Goal: Information Seeking & Learning: Learn about a topic

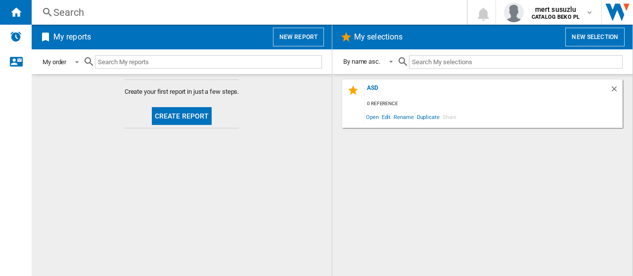
click at [72, 61] on span at bounding box center [74, 61] width 12 height 9
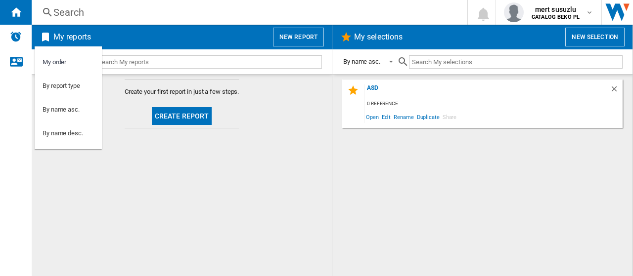
click at [189, 59] on md-backdrop at bounding box center [316, 138] width 633 height 276
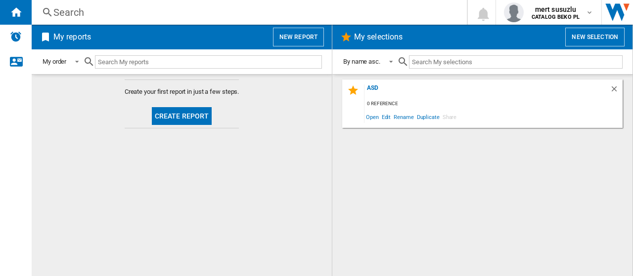
click at [438, 61] on input "text" at bounding box center [516, 61] width 214 height 13
click at [196, 60] on input "text" at bounding box center [208, 61] width 227 height 13
click at [155, 63] on input "text" at bounding box center [208, 61] width 227 height 13
paste input "WHK 26403 XP6E"
type input "WHK 26403 XP6E"
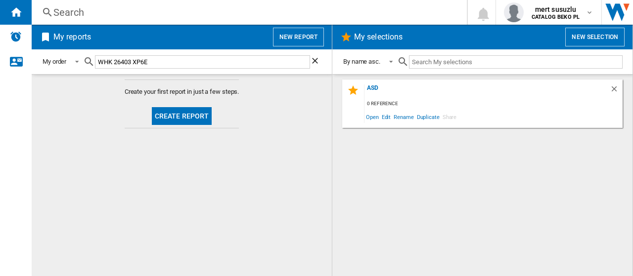
click at [90, 60] on md-icon at bounding box center [89, 62] width 12 height 12
click at [420, 59] on input "text" at bounding box center [516, 61] width 214 height 13
paste input "WHK 26403 XP6E"
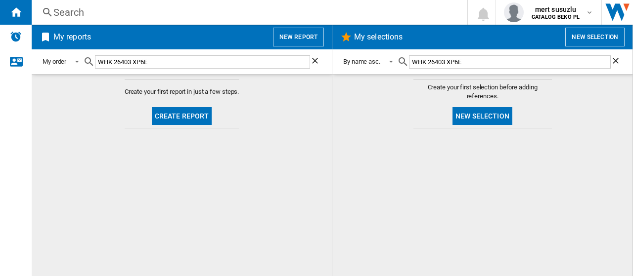
type input "WHK 26403 XP6E"
click at [187, 118] on button "Create report" at bounding box center [182, 116] width 60 height 18
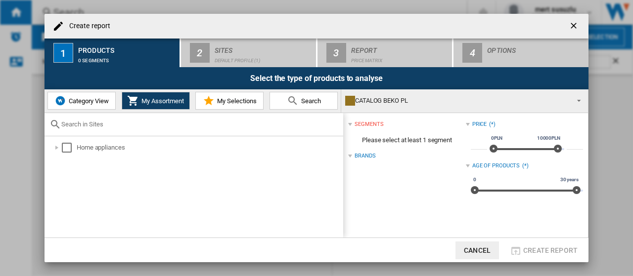
click at [98, 104] on span "Category View" at bounding box center [87, 100] width 43 height 7
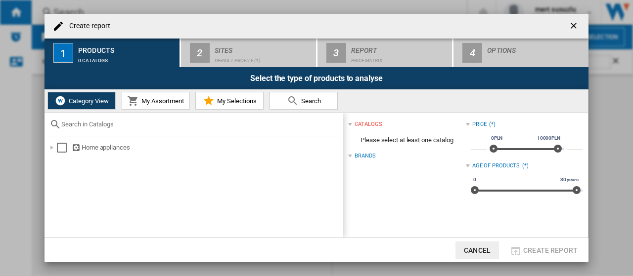
click at [156, 101] on span "My Assortment" at bounding box center [161, 100] width 45 height 7
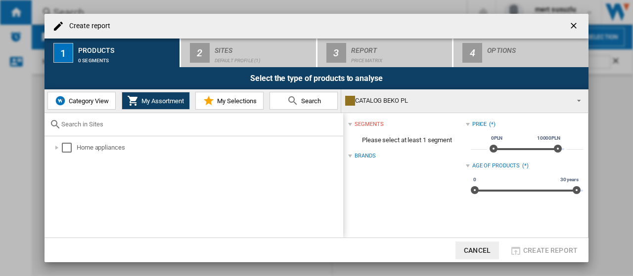
click at [226, 100] on span "My Selections" at bounding box center [236, 100] width 42 height 7
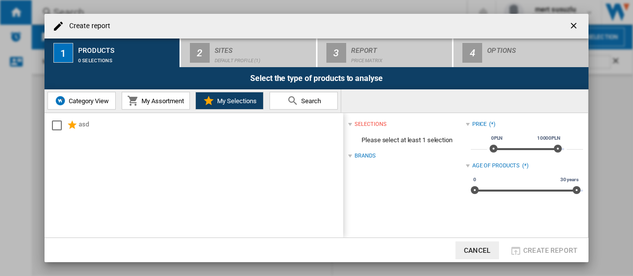
click at [379, 121] on div "selections" at bounding box center [371, 125] width 32 height 8
click at [366, 136] on div "Brands" at bounding box center [365, 138] width 21 height 8
click at [352, 137] on div at bounding box center [350, 138] width 4 height 4
click at [353, 122] on div "selections (0)" at bounding box center [406, 124] width 117 height 13
click at [478, 125] on div "Price" at bounding box center [479, 125] width 15 height 8
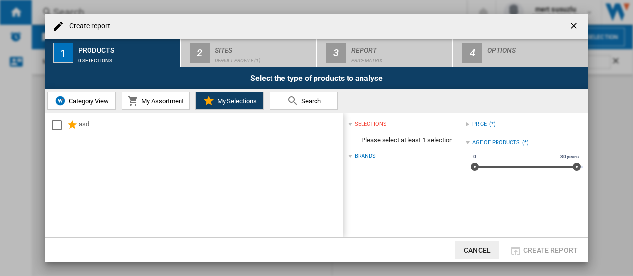
click at [479, 146] on div "Age of products" at bounding box center [496, 143] width 48 height 8
click at [476, 146] on div "Age of products" at bounding box center [496, 143] width 48 height 8
click at [472, 125] on div "Price" at bounding box center [479, 125] width 15 height 8
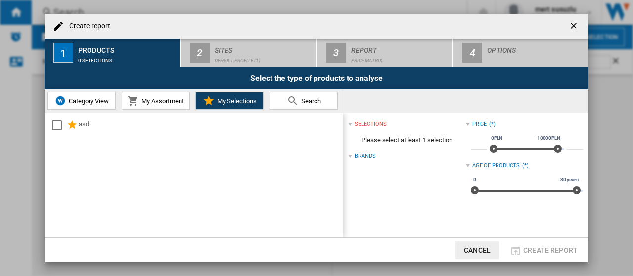
click at [571, 26] on ng-md-icon "getI18NText('BUTTONS.CLOSE_DIALOG')" at bounding box center [575, 27] width 12 height 12
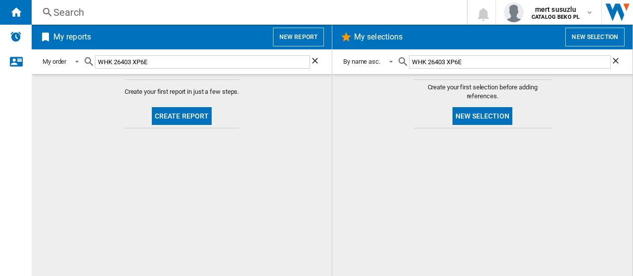
click at [185, 178] on md-content "Create your first report in just a few steps. Create report" at bounding box center [182, 175] width 300 height 202
click at [20, 38] on img "Alerts" at bounding box center [16, 37] width 12 height 12
click at [297, 111] on md-content "Create your first report in just a few steps. Create report" at bounding box center [182, 175] width 300 height 202
click at [591, 13] on md-icon "button" at bounding box center [590, 12] width 8 height 8
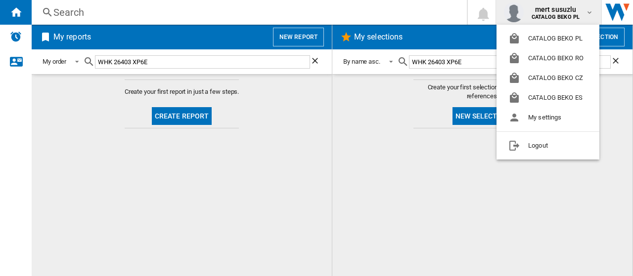
click at [273, 163] on md-backdrop at bounding box center [316, 138] width 633 height 276
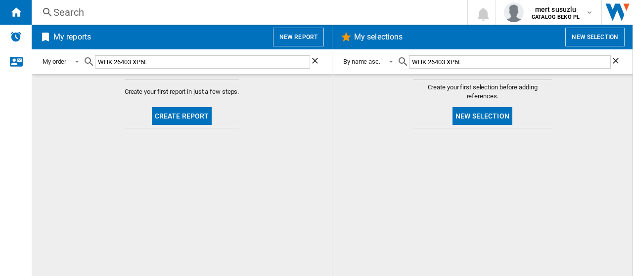
click at [292, 36] on button "New report" at bounding box center [298, 37] width 51 height 19
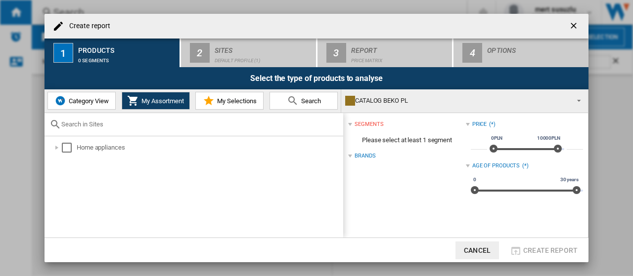
click at [578, 21] on ng-md-icon "getI18NText('BUTTONS.CLOSE_DIALOG')" at bounding box center [575, 27] width 12 height 12
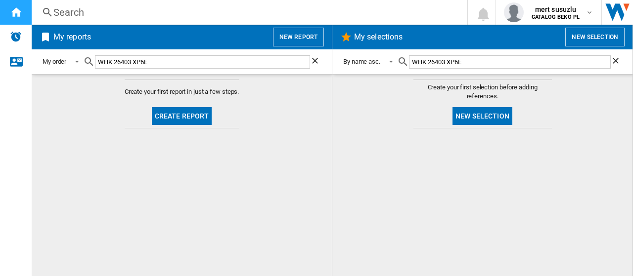
click at [13, 20] on div "Home" at bounding box center [16, 12] width 32 height 25
click at [504, 62] on input "WHK 26403 XP6E" at bounding box center [510, 61] width 202 height 13
click at [613, 64] on ng-md-icon "Clear search" at bounding box center [617, 62] width 12 height 12
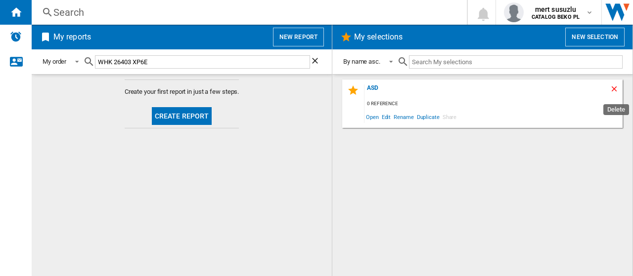
click at [613, 89] on ng-md-icon "Delete" at bounding box center [616, 91] width 12 height 12
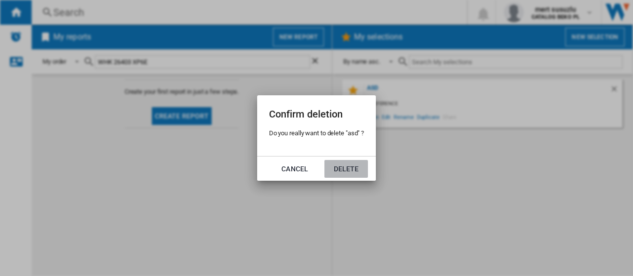
click at [346, 169] on button "Delete" at bounding box center [346, 169] width 44 height 18
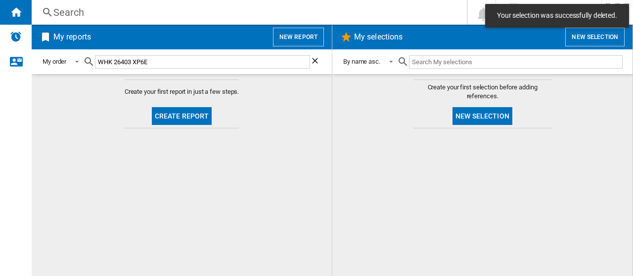
click at [200, 63] on input "WHK 26403 XP6E" at bounding box center [202, 61] width 215 height 13
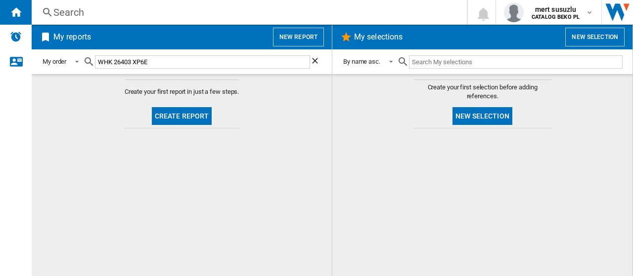
click at [316, 61] on ng-md-icon "Clear search" at bounding box center [316, 62] width 12 height 12
click at [207, 161] on md-content "Create your first report in just a few steps. Create report" at bounding box center [182, 175] width 300 height 202
click at [183, 119] on button "Create report" at bounding box center [182, 116] width 60 height 18
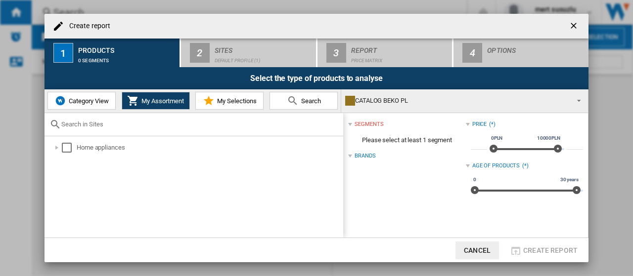
click at [150, 107] on button "My Assortment" at bounding box center [156, 101] width 68 height 18
click at [56, 147] on div at bounding box center [57, 148] width 10 height 10
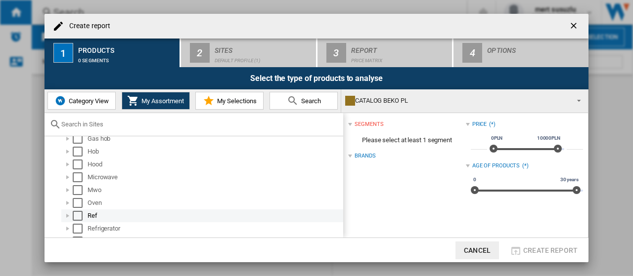
scroll to position [147, 0]
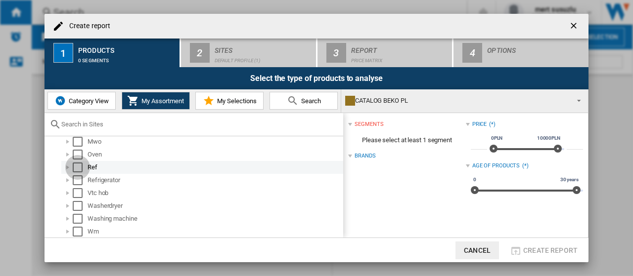
click at [78, 169] on div "Select" at bounding box center [78, 168] width 10 height 10
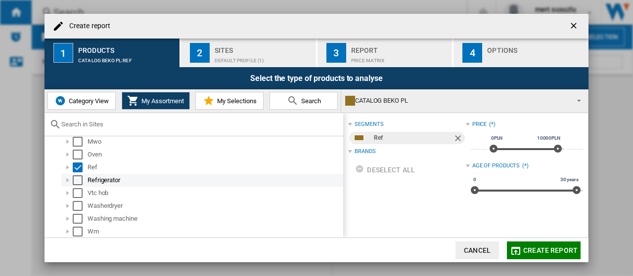
click at [78, 177] on div "Select" at bounding box center [78, 181] width 10 height 10
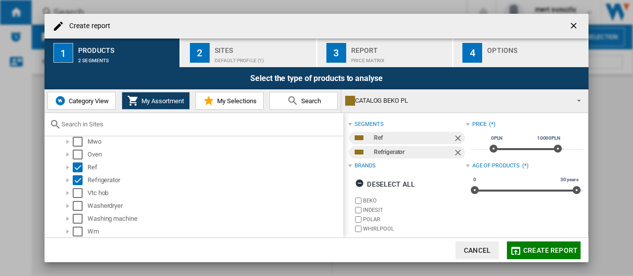
scroll to position [5, 0]
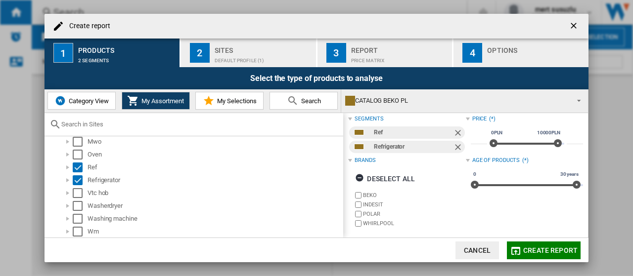
click at [367, 195] on label "BEKO" at bounding box center [414, 195] width 102 height 7
click at [366, 204] on label "INDESIT" at bounding box center [414, 204] width 102 height 7
click at [366, 211] on label "POLAR" at bounding box center [414, 214] width 102 height 7
click at [547, 249] on span "Create report" at bounding box center [550, 251] width 54 height 8
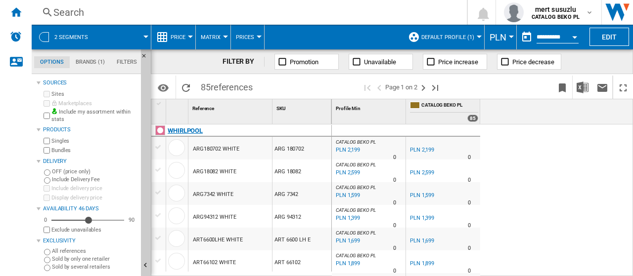
click at [295, 127] on div "WHIRLPOOL" at bounding box center [243, 136] width 181 height 23
click at [187, 127] on div "WHIRLPOOL" at bounding box center [185, 131] width 35 height 12
click at [286, 111] on div "SKU 1" at bounding box center [302, 106] width 57 height 15
click at [282, 104] on div "SKU 1" at bounding box center [302, 106] width 57 height 15
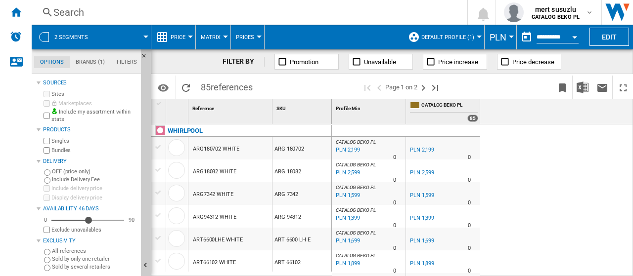
click at [200, 88] on span "85 references" at bounding box center [227, 86] width 62 height 21
click at [159, 90] on md-icon "Options" at bounding box center [163, 88] width 12 height 12
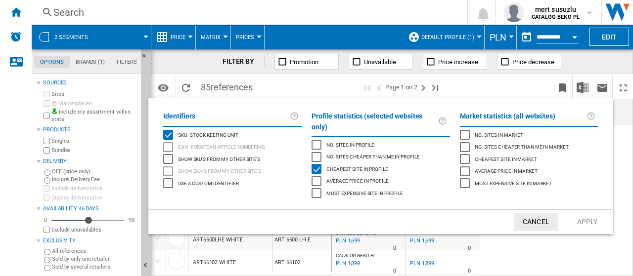
click at [161, 91] on md-backdrop at bounding box center [316, 138] width 633 height 276
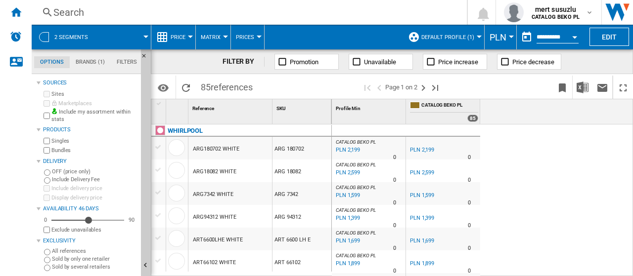
click at [248, 39] on span "Prices" at bounding box center [245, 37] width 18 height 6
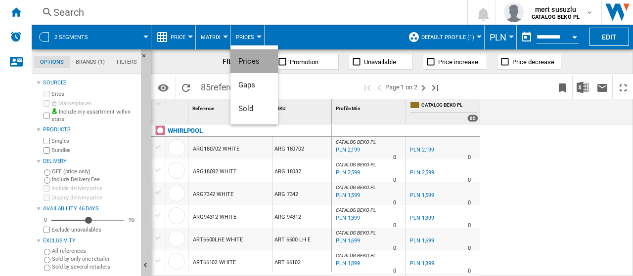
click at [254, 63] on span "Prices" at bounding box center [248, 61] width 21 height 9
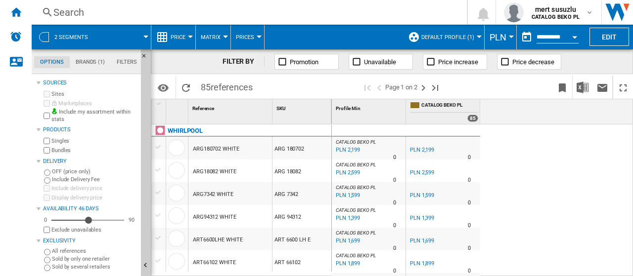
click at [513, 37] on md-menu "PLN Argentin Peso Australian Dollar balboa Bolivia Bolíviano Bulgarian lev Cana…" at bounding box center [501, 37] width 32 height 25
click at [510, 36] on div "Currency" at bounding box center [511, 37] width 5 height 2
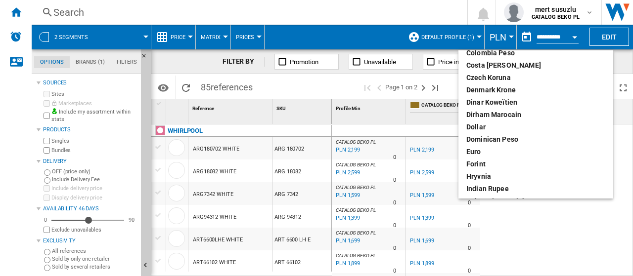
scroll to position [99, 0]
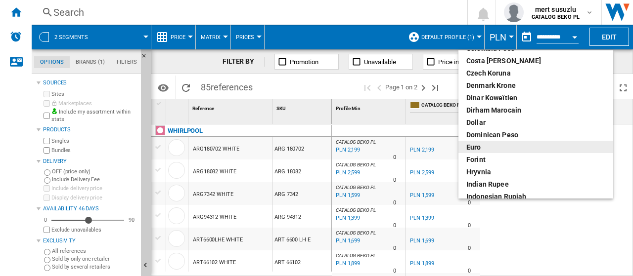
click at [481, 144] on div "euro" at bounding box center [535, 147] width 139 height 10
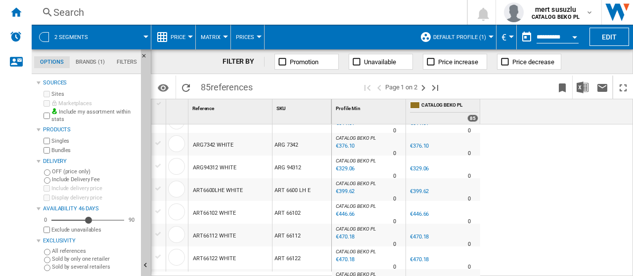
scroll to position [99, 0]
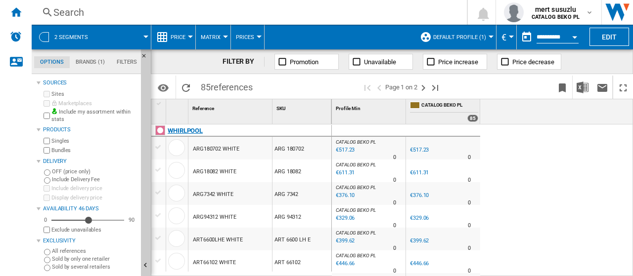
click at [186, 132] on div "WHIRLPOOL" at bounding box center [185, 131] width 35 height 12
click at [293, 110] on div "SKU 1" at bounding box center [302, 106] width 57 height 15
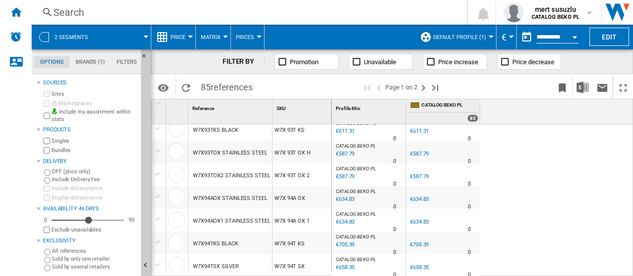
click at [142, 38] on span at bounding box center [124, 37] width 44 height 25
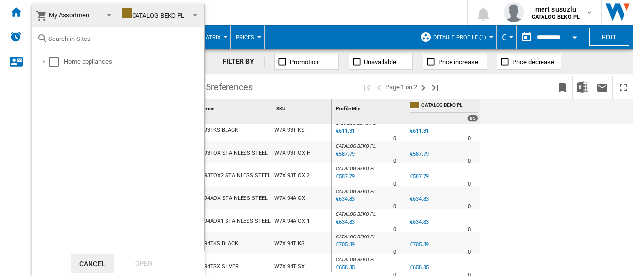
click at [247, 11] on md-backdrop at bounding box center [316, 138] width 633 height 276
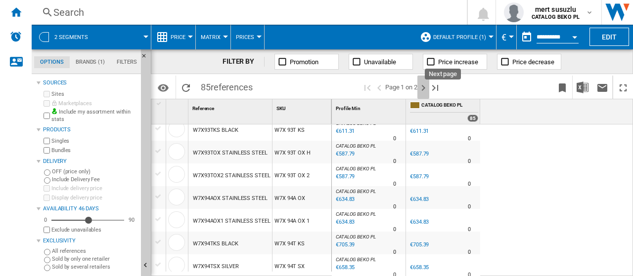
click at [426, 91] on ng-md-icon "Next page" at bounding box center [423, 88] width 12 height 12
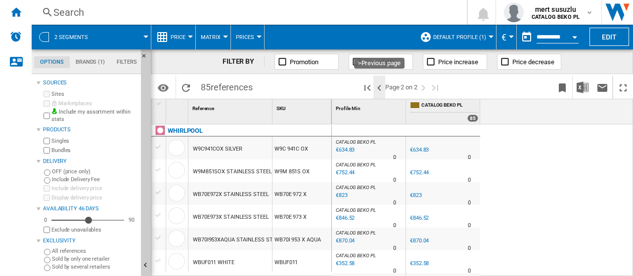
click at [379, 87] on ng-md-icon ">Previous page" at bounding box center [379, 88] width 12 height 12
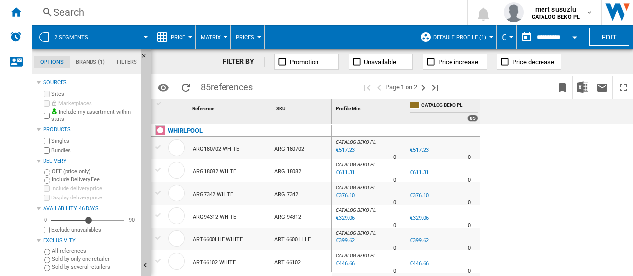
click at [187, 33] on button "Price" at bounding box center [181, 37] width 20 height 25
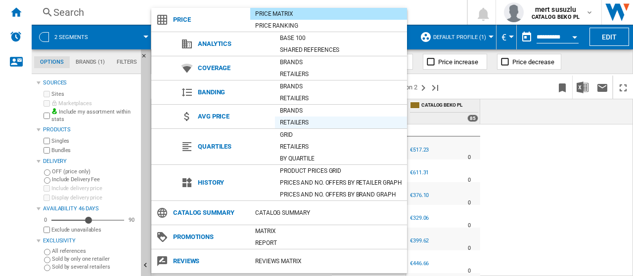
click at [287, 125] on div "Retailers" at bounding box center [341, 123] width 132 height 10
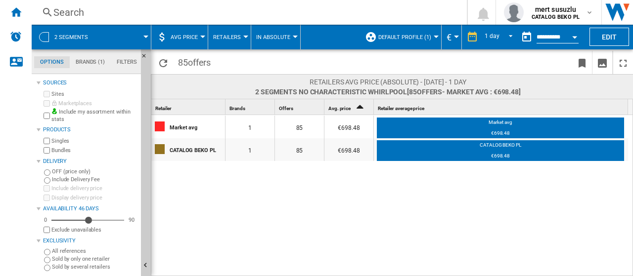
click at [432, 34] on button "Default profile (1)" at bounding box center [407, 37] width 58 height 25
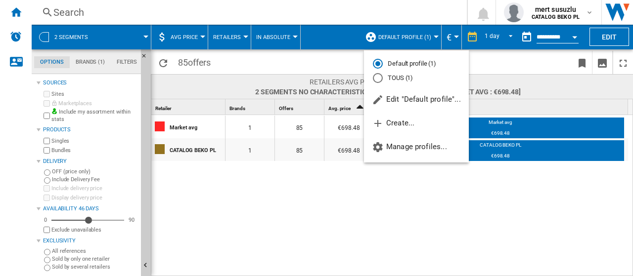
click at [404, 221] on md-backdrop at bounding box center [316, 138] width 633 height 276
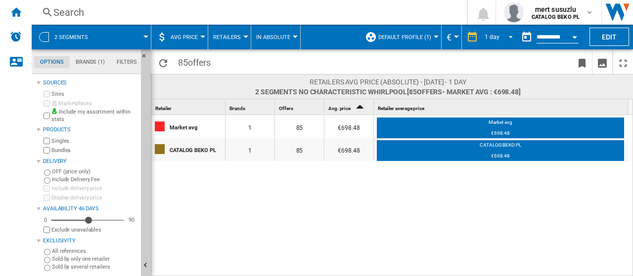
click at [505, 38] on span "REPORTS.WIZARD.STEPS.REPORT.STEPS.REPORT_OPTIONS.PERIOD: 1 day" at bounding box center [508, 36] width 12 height 9
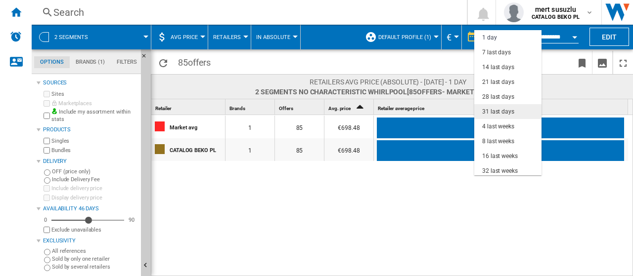
click at [497, 109] on div "31 last days" at bounding box center [498, 112] width 32 height 8
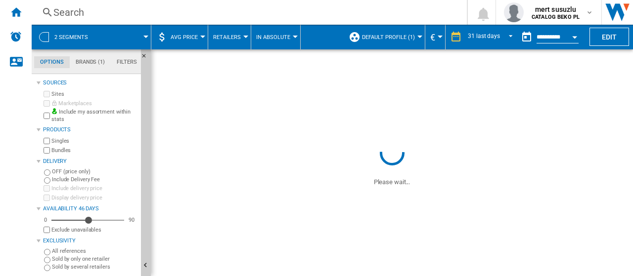
click at [127, 59] on md-tab-item "Filters" at bounding box center [127, 62] width 32 height 12
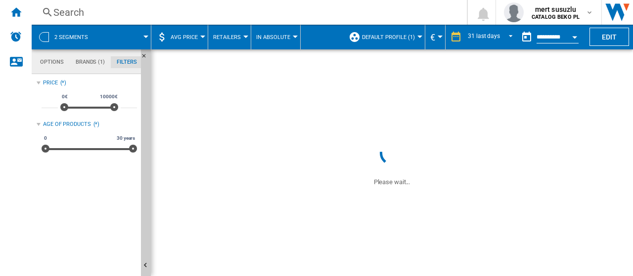
scroll to position [64, 0]
click at [103, 64] on md-tab-item "Brands (1)" at bounding box center [90, 62] width 41 height 12
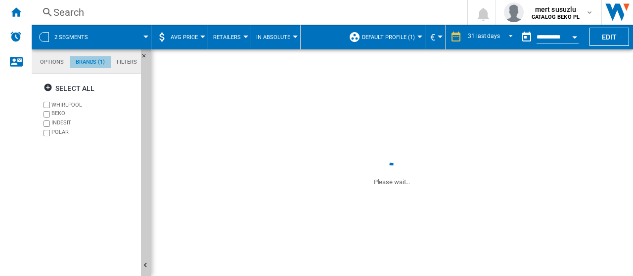
scroll to position [38, 0]
click at [48, 62] on md-tab-item "Options" at bounding box center [52, 62] width 36 height 12
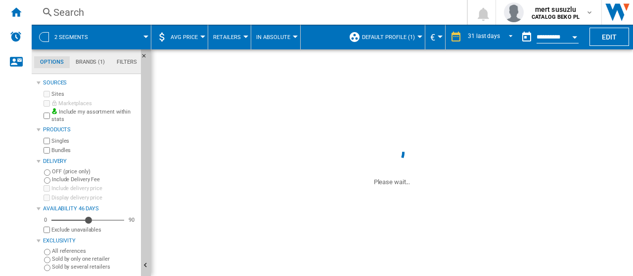
click at [288, 35] on button "In Absolute" at bounding box center [275, 37] width 39 height 25
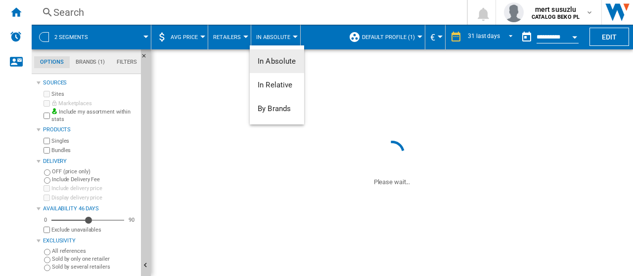
click at [288, 35] on md-backdrop at bounding box center [316, 138] width 633 height 276
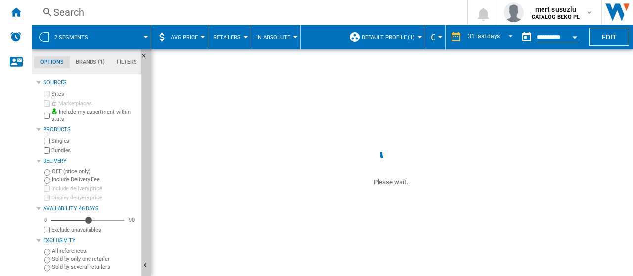
click at [243, 37] on div at bounding box center [245, 37] width 5 height 2
click at [243, 37] on md-backdrop at bounding box center [316, 138] width 633 height 276
click at [201, 37] on div at bounding box center [202, 37] width 5 height 2
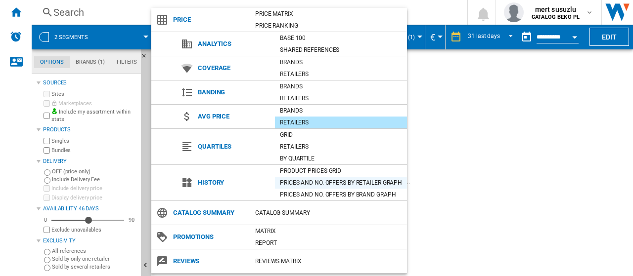
click at [306, 181] on div "Prices and No. offers by retailer graph" at bounding box center [341, 183] width 132 height 10
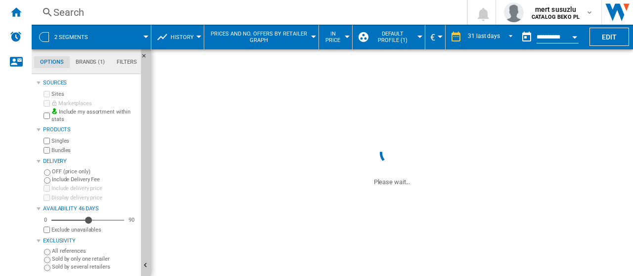
click at [416, 37] on button "Default profile (1)" at bounding box center [395, 37] width 49 height 25
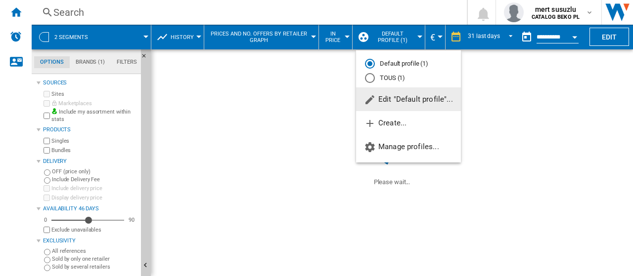
click at [400, 101] on span "Edit "Default profile"..." at bounding box center [408, 99] width 89 height 9
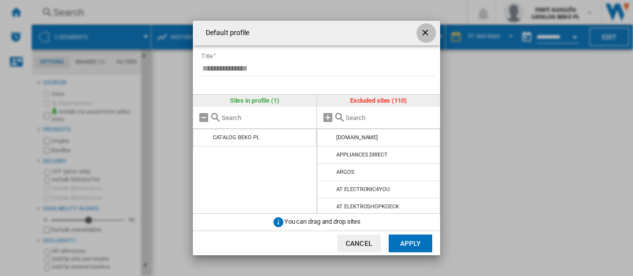
click at [425, 30] on ng-md-icon "getI18NText('BUTTONS.CLOSE_DIALOG')" at bounding box center [426, 34] width 12 height 12
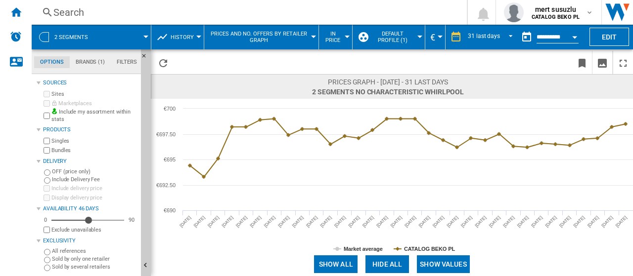
click at [145, 35] on span at bounding box center [124, 37] width 44 height 25
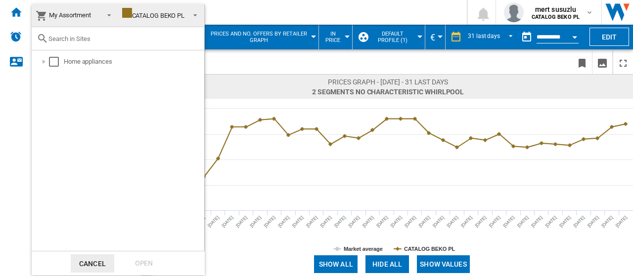
click at [130, 37] on input "text" at bounding box center [123, 38] width 151 height 7
paste input "WHK 26403 XP6E"
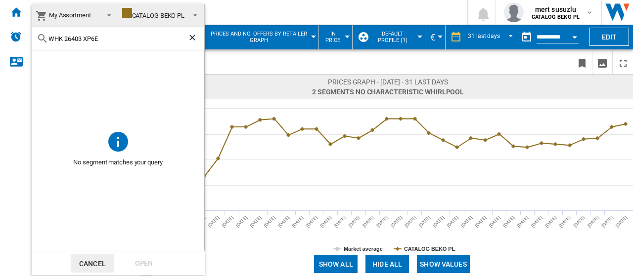
type input "WHK 26403 XP6E"
click at [192, 36] on ng-md-icon "Clear search" at bounding box center [193, 39] width 12 height 12
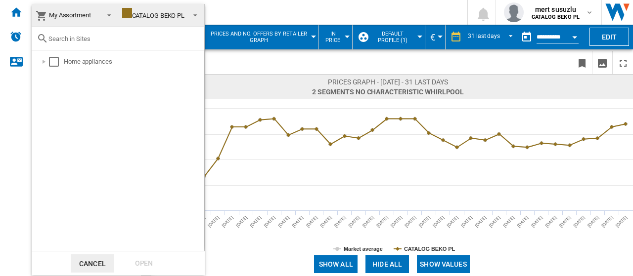
click at [220, 11] on md-backdrop at bounding box center [316, 138] width 633 height 276
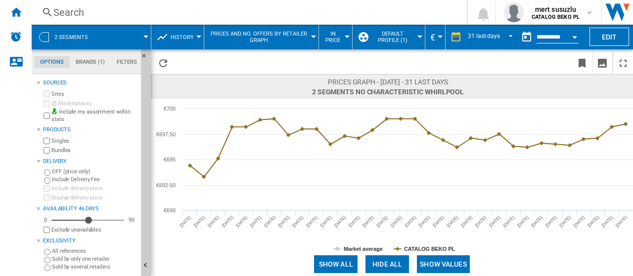
click at [314, 38] on md-menu "Prices and No. offers by retailer graph Product prices grid Prices and No. offe…" at bounding box center [261, 37] width 115 height 25
click at [313, 36] on div at bounding box center [313, 37] width 5 height 2
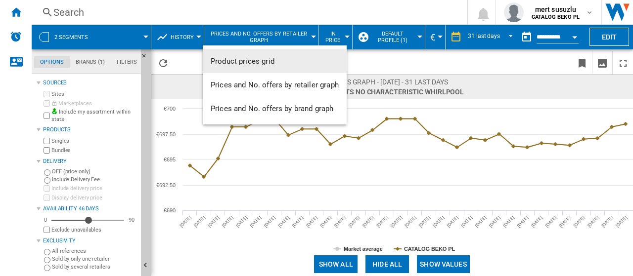
click at [297, 64] on button "Product prices grid" at bounding box center [275, 61] width 144 height 24
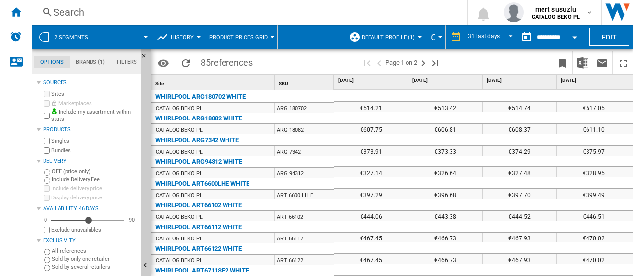
click at [268, 38] on button "Product prices grid" at bounding box center [240, 37] width 63 height 25
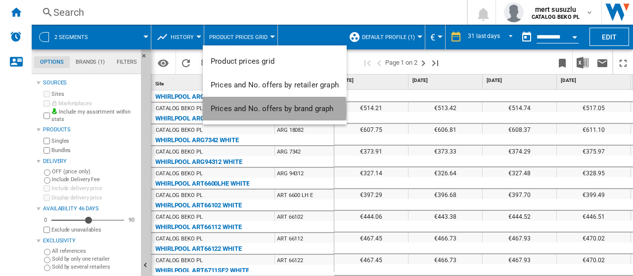
click at [269, 110] on span "Prices and No. offers by brand graph" at bounding box center [272, 108] width 123 height 9
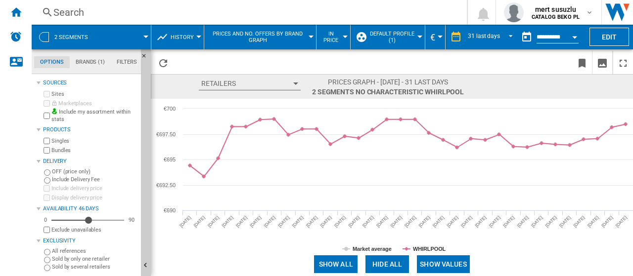
click at [417, 36] on div at bounding box center [419, 37] width 5 height 2
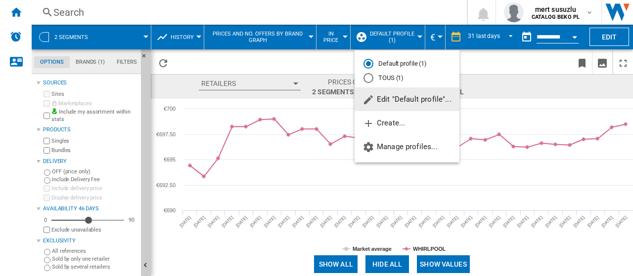
click at [400, 97] on span "Edit "Default profile"..." at bounding box center [407, 99] width 89 height 9
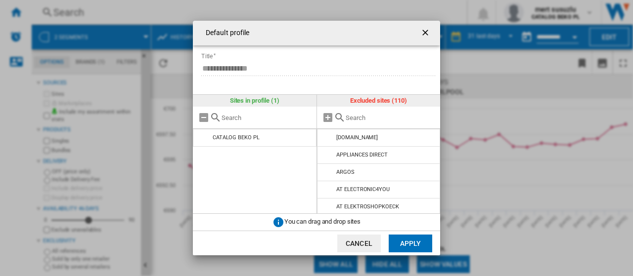
click at [350, 118] on input "Default profile ..." at bounding box center [391, 117] width 90 height 7
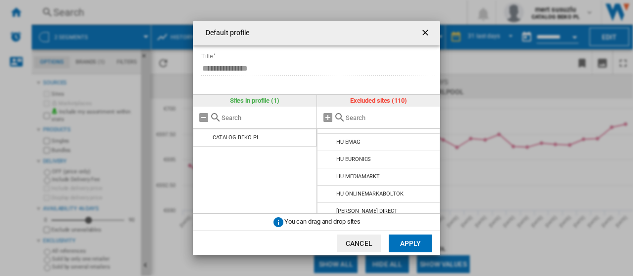
scroll to position [989, 0]
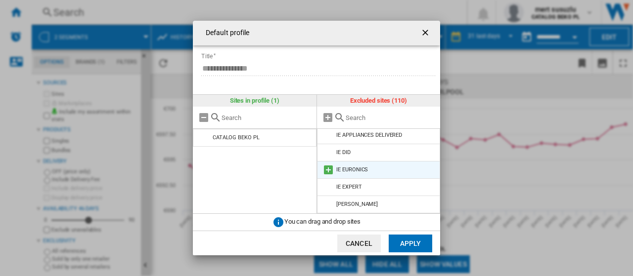
click at [327, 169] on md-icon "Default profile ..." at bounding box center [328, 170] width 12 height 12
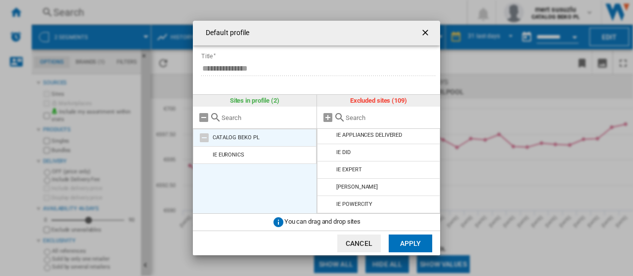
click at [246, 138] on div "CATALOG BEKO PL" at bounding box center [236, 138] width 47 height 6
click at [203, 137] on md-icon "Default profile ..." at bounding box center [204, 138] width 12 height 12
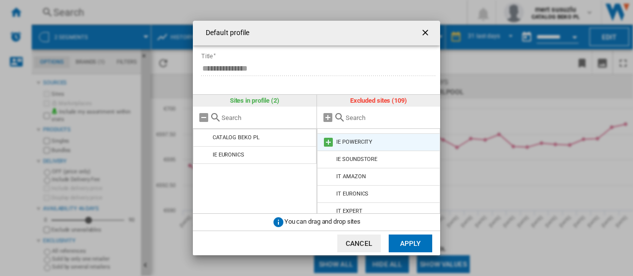
scroll to position [1039, 0]
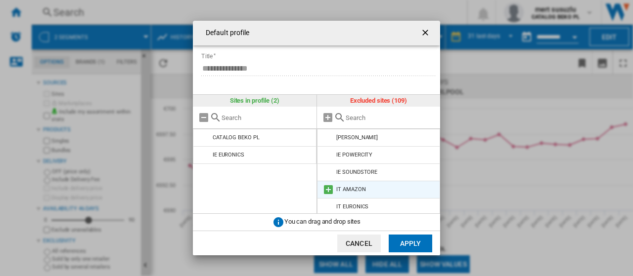
click at [327, 190] on md-icon "Default profile ..." at bounding box center [328, 190] width 12 height 12
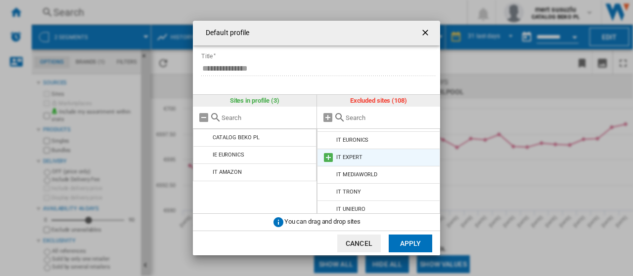
click at [326, 157] on md-icon "Default profile ..." at bounding box center [328, 158] width 12 height 12
click at [327, 158] on md-icon "Default profile ..." at bounding box center [328, 158] width 12 height 12
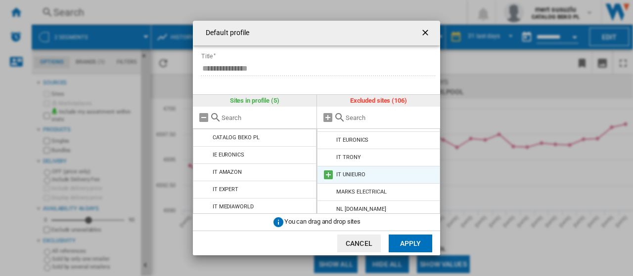
click at [329, 176] on md-icon "Default profile ..." at bounding box center [328, 175] width 12 height 12
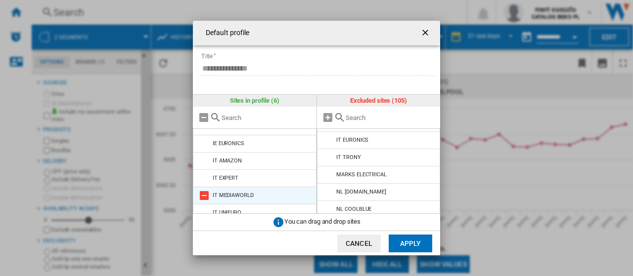
scroll to position [0, 0]
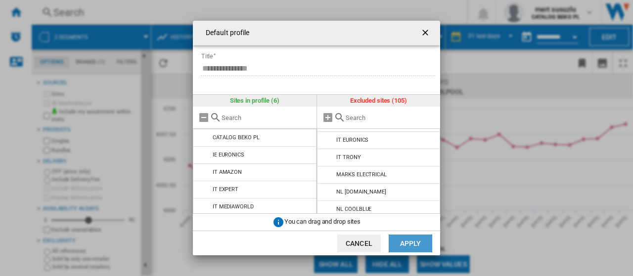
click at [408, 240] on button "Apply" at bounding box center [411, 244] width 44 height 18
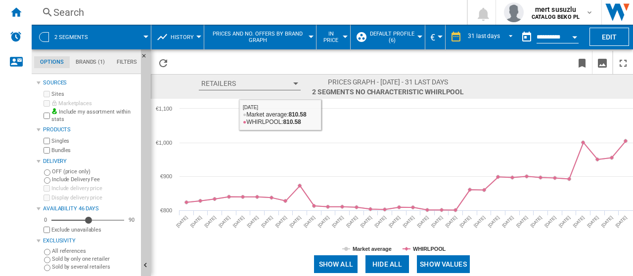
click at [294, 82] on button "Retailers" at bounding box center [250, 83] width 102 height 13
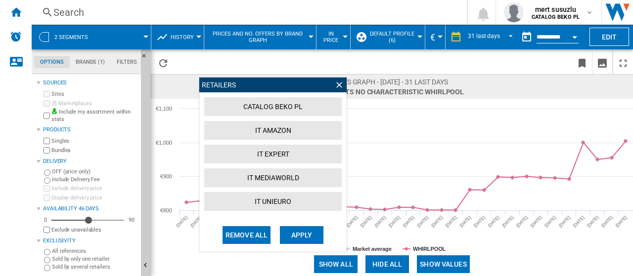
click at [303, 229] on button "Apply" at bounding box center [302, 236] width 44 height 18
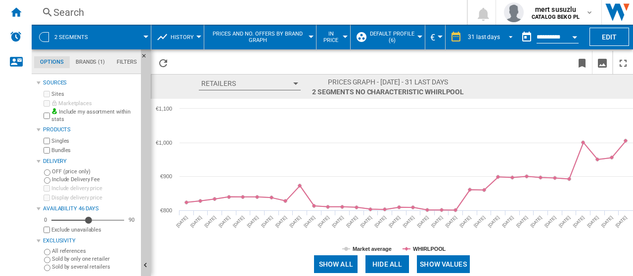
click at [504, 35] on span "REPORTS.WIZARD.STEPS.REPORT.STEPS.REPORT_OPTIONS.PERIOD: 31 last days" at bounding box center [508, 36] width 12 height 9
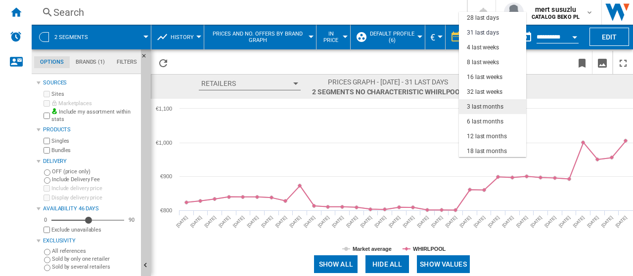
scroll to position [62, 0]
click at [499, 105] on div "3 last months" at bounding box center [485, 105] width 37 height 8
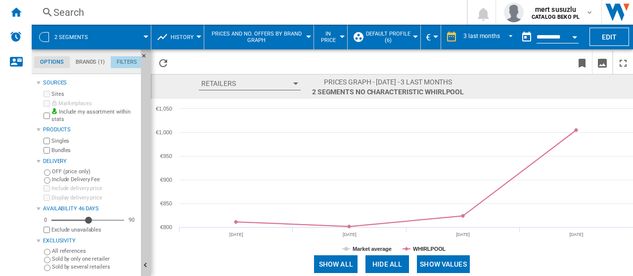
click at [131, 59] on md-tab-item "Filters" at bounding box center [127, 62] width 32 height 12
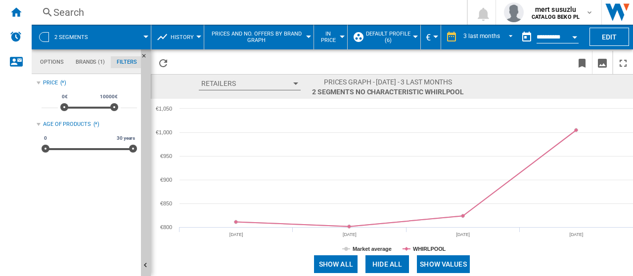
click at [39, 122] on div "Age of products (*)" at bounding box center [87, 124] width 100 height 13
click at [88, 61] on md-tab-item "Brands (1)" at bounding box center [90, 62] width 41 height 12
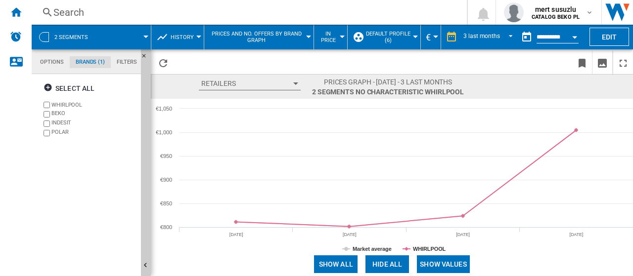
scroll to position [38, 0]
click at [54, 64] on md-tab-item "Options" at bounding box center [52, 62] width 36 height 12
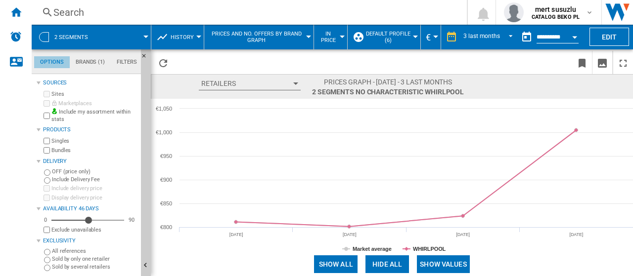
scroll to position [11, 0]
click at [620, 34] on button "Edit" at bounding box center [610, 37] width 40 height 18
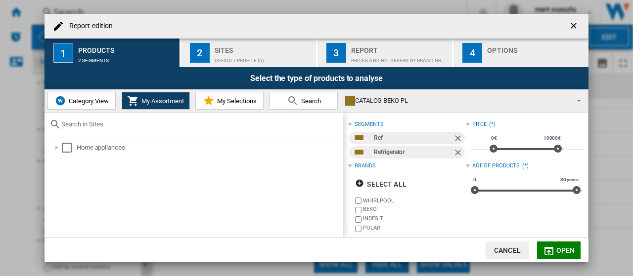
click at [293, 99] on md-icon "Report edition ..." at bounding box center [293, 101] width 12 height 12
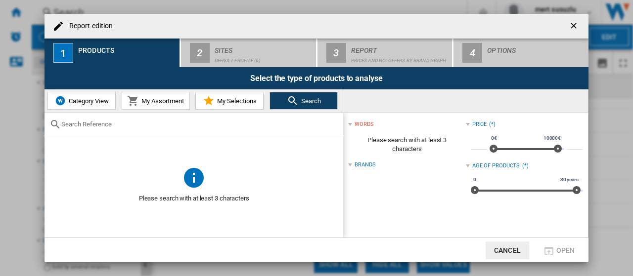
click at [197, 121] on input "Report edition ..." at bounding box center [199, 124] width 277 height 7
paste input "WHK 26403 XP6E"
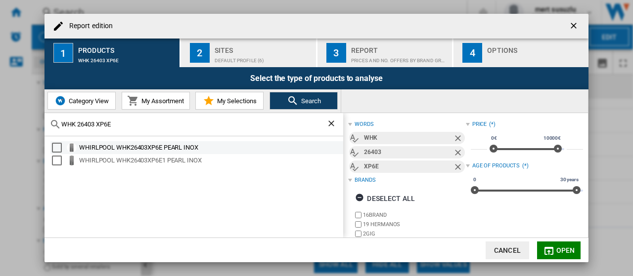
type input "WHK 26403 XP6E"
click at [57, 145] on div "Select" at bounding box center [57, 148] width 10 height 10
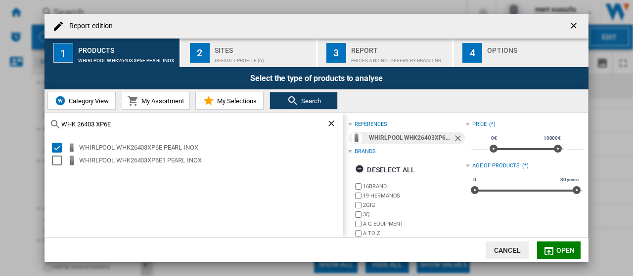
click at [254, 56] on div "Default profile (6)" at bounding box center [263, 58] width 97 height 10
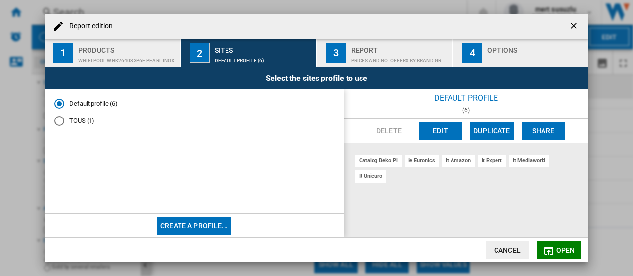
click at [375, 45] on div "Report" at bounding box center [399, 48] width 97 height 10
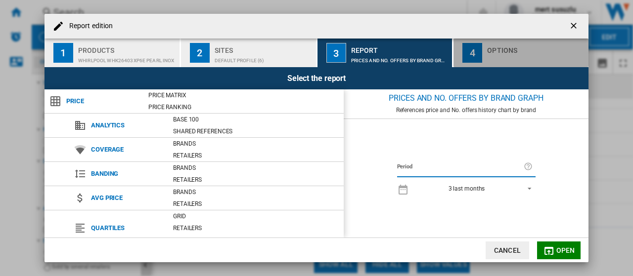
click at [507, 51] on div "Options" at bounding box center [535, 48] width 97 height 10
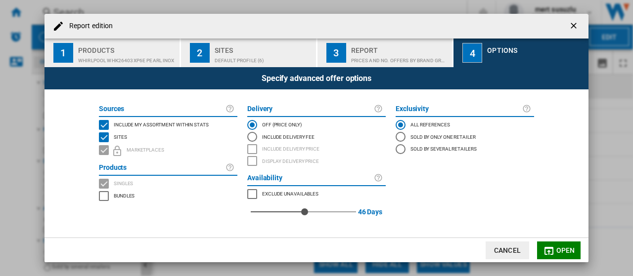
click at [554, 241] on md-dialog-actions "Cancel Open" at bounding box center [317, 250] width 544 height 25
click at [553, 249] on md-icon "Report edition ..." at bounding box center [549, 251] width 12 height 12
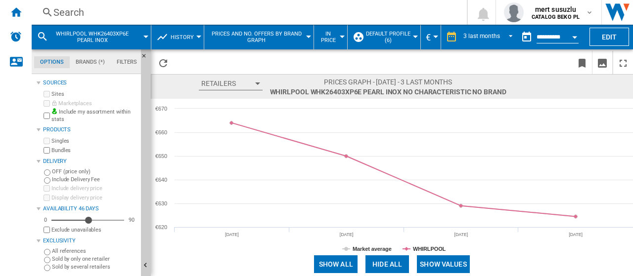
click at [344, 264] on button "Show all" at bounding box center [336, 265] width 44 height 18
click at [496, 34] on div "3 last months" at bounding box center [481, 37] width 37 height 7
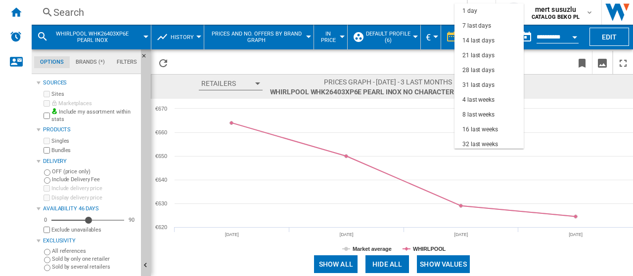
scroll to position [62, 0]
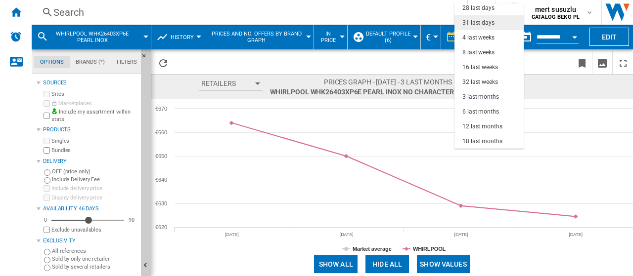
click at [490, 25] on div "31 last days" at bounding box center [478, 23] width 32 height 8
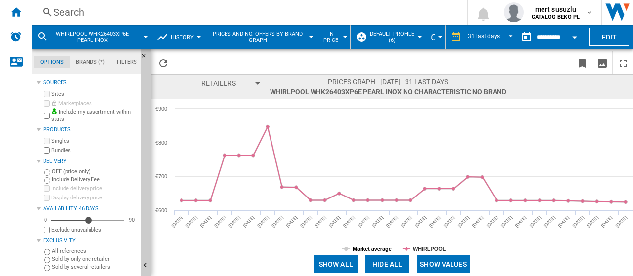
click at [379, 250] on tspan "Market average" at bounding box center [372, 249] width 39 height 6
click at [430, 248] on tspan "WHIRLPOOL" at bounding box center [429, 249] width 33 height 6
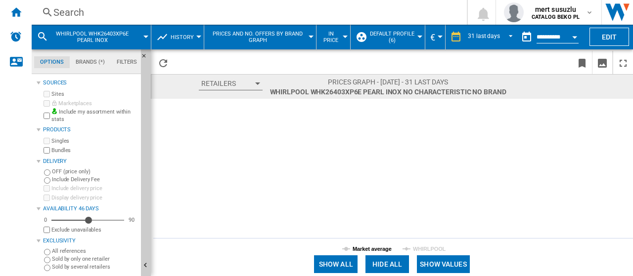
click at [381, 249] on tspan "Market average" at bounding box center [372, 249] width 39 height 6
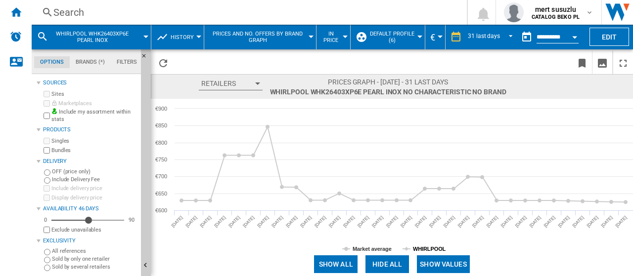
click at [420, 248] on tspan "WHIRLPOOL" at bounding box center [429, 249] width 33 height 6
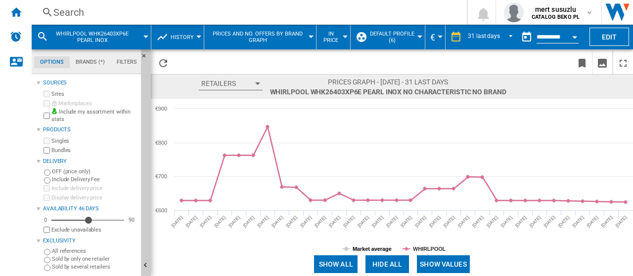
click at [392, 248] on tspan "Market average" at bounding box center [372, 249] width 39 height 6
click at [419, 248] on tspan "WHIRLPOOL" at bounding box center [429, 249] width 33 height 6
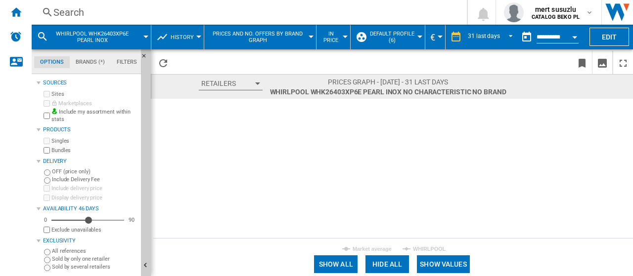
click at [419, 248] on tspan "WHIRLPOOL" at bounding box center [429, 249] width 33 height 6
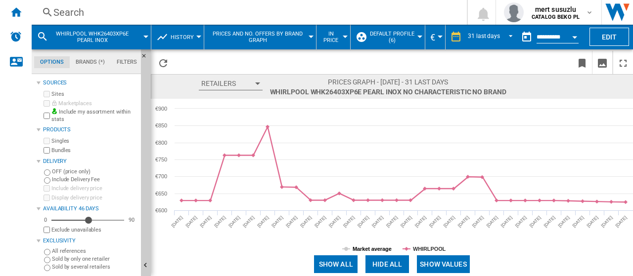
click at [381, 249] on tspan "Market average" at bounding box center [372, 249] width 39 height 6
click at [604, 37] on button "Edit" at bounding box center [610, 37] width 40 height 18
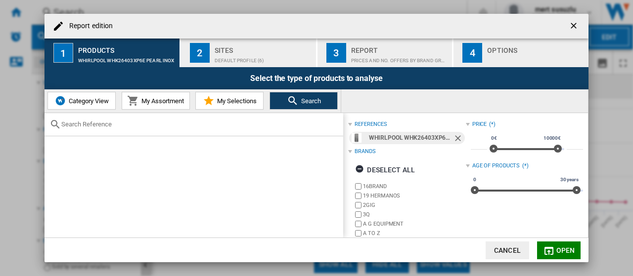
click at [107, 101] on span "Category View" at bounding box center [87, 100] width 43 height 7
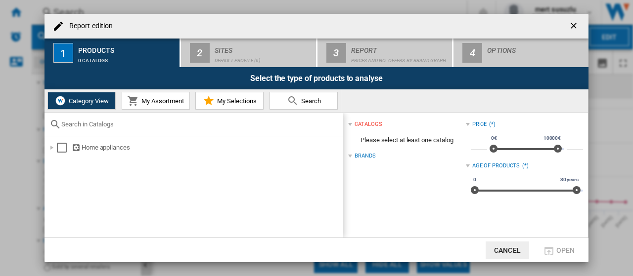
click at [152, 98] on span "My Assortment" at bounding box center [161, 100] width 45 height 7
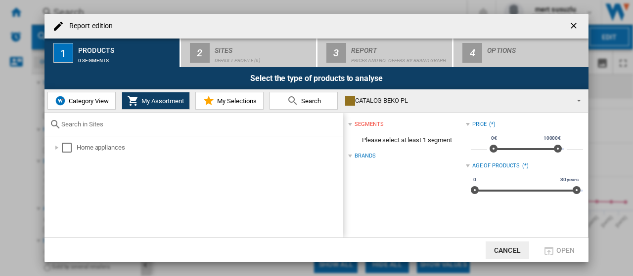
click at [88, 100] on span "Category View" at bounding box center [87, 100] width 43 height 7
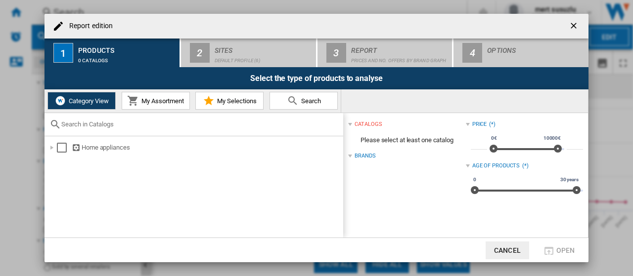
click at [146, 128] on input "Report edition ..." at bounding box center [199, 124] width 277 height 7
click at [147, 99] on span "My Assortment" at bounding box center [161, 100] width 45 height 7
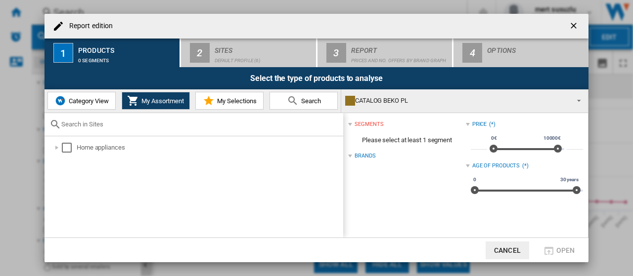
click at [153, 124] on input "Report edition ..." at bounding box center [199, 124] width 277 height 7
paste input "WHK 26403 XP6E"
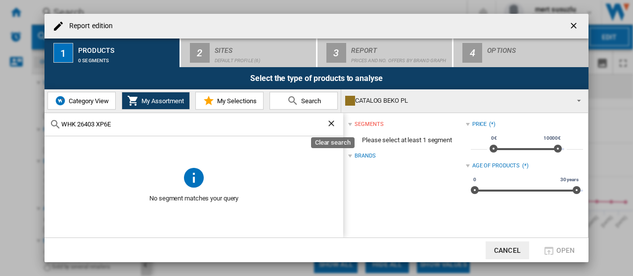
type input "WHK 26403 XP6E"
click at [330, 120] on ng-md-icon "Clear search" at bounding box center [332, 125] width 12 height 12
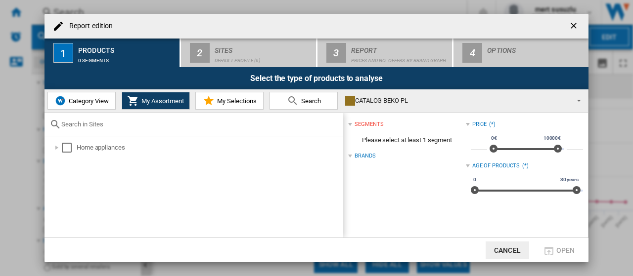
click at [232, 103] on span "My Selections" at bounding box center [236, 100] width 42 height 7
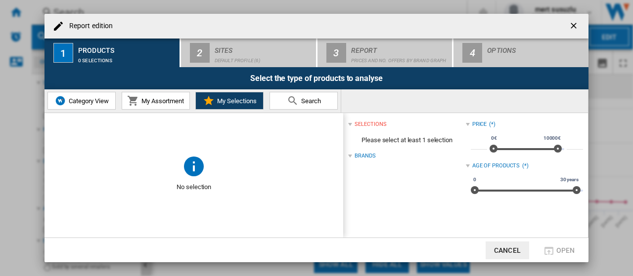
click at [316, 103] on span "Search" at bounding box center [310, 100] width 22 height 7
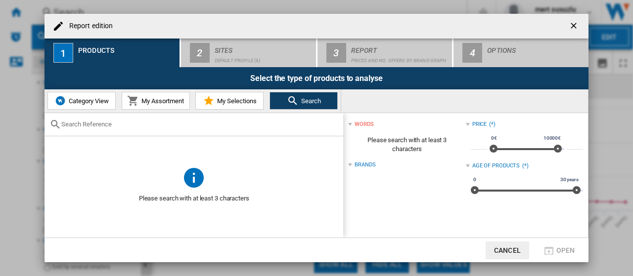
click at [191, 121] on input "Report edition ..." at bounding box center [199, 124] width 277 height 7
paste input "WHK 26403 XP6E"
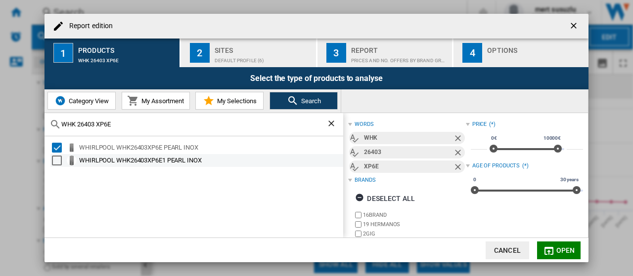
type input "WHK 26403 XP6E"
click at [60, 159] on div "Select" at bounding box center [57, 161] width 10 height 10
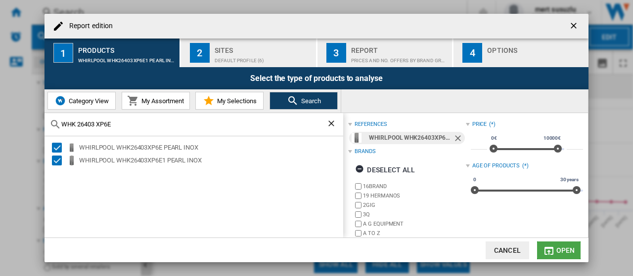
click at [560, 253] on span "Open" at bounding box center [565, 251] width 19 height 8
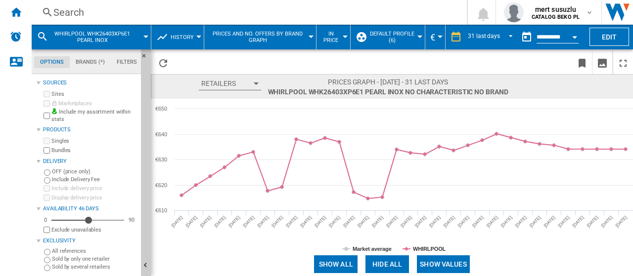
click at [255, 81] on button "Retailers" at bounding box center [230, 83] width 62 height 13
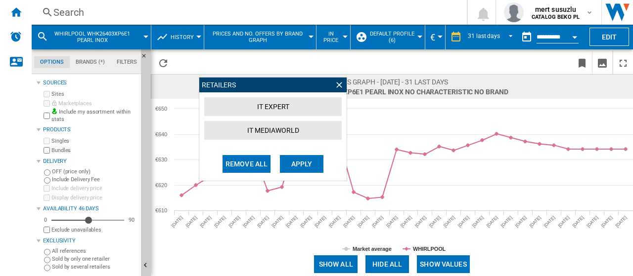
click at [262, 127] on button "IT MEDIAWORLD" at bounding box center [272, 130] width 137 height 19
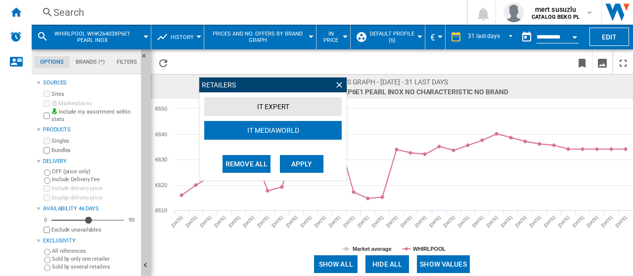
click at [300, 162] on button "Apply" at bounding box center [302, 164] width 44 height 18
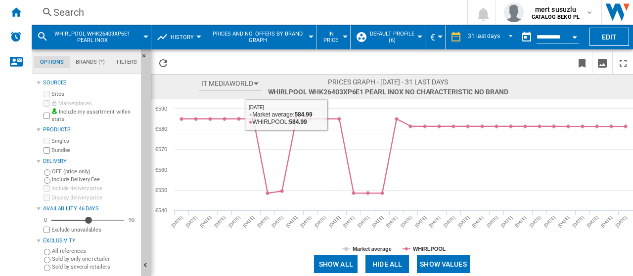
click at [243, 84] on button "IT MEDIAWORLD" at bounding box center [230, 83] width 62 height 13
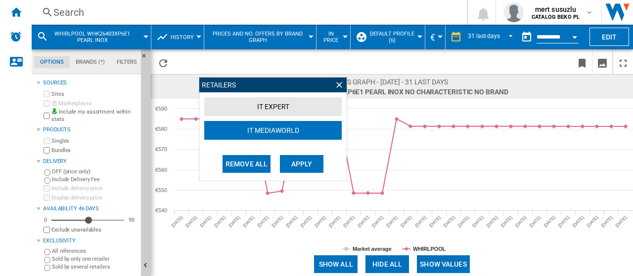
click at [249, 107] on button "IT EXPERT" at bounding box center [272, 106] width 137 height 19
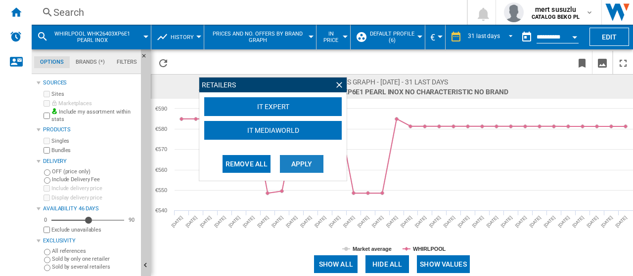
click at [297, 161] on button "Apply" at bounding box center [302, 164] width 44 height 18
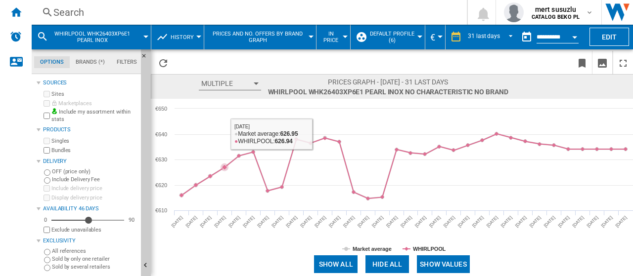
click at [244, 81] on button "Multiple" at bounding box center [230, 83] width 62 height 13
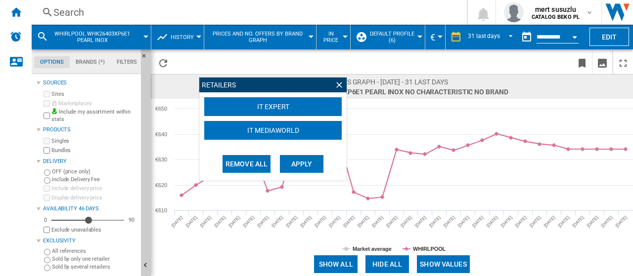
click at [338, 67] on span at bounding box center [273, 62] width 200 height 23
click at [339, 85] on ng-md-icon at bounding box center [339, 85] width 10 height 10
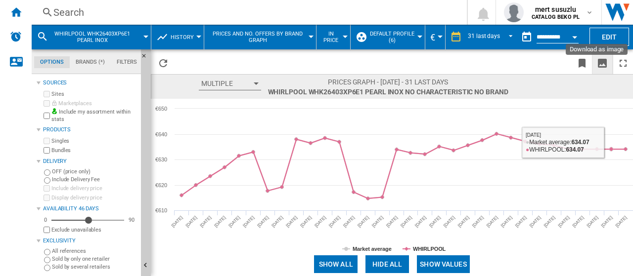
click at [604, 63] on ng-md-icon "Download as image" at bounding box center [602, 63] width 12 height 12
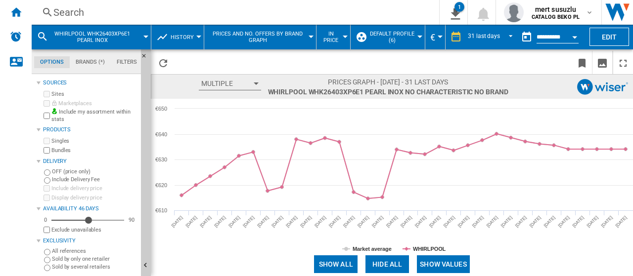
click at [418, 36] on div at bounding box center [419, 37] width 5 height 2
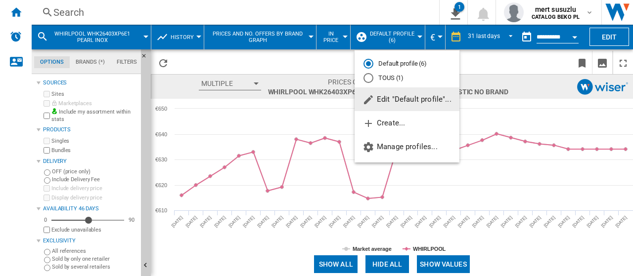
click at [406, 98] on span "Edit "Default profile"..." at bounding box center [407, 99] width 89 height 9
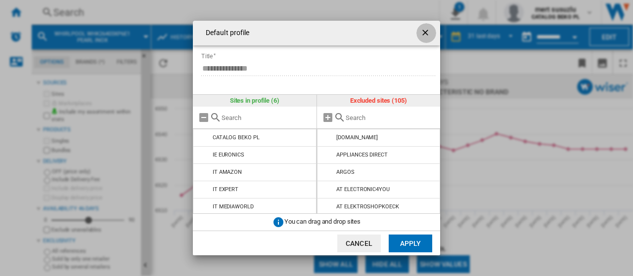
click at [430, 33] on ng-md-icon "getI18NText('BUTTONS.CLOSE_DIALOG')" at bounding box center [426, 34] width 12 height 12
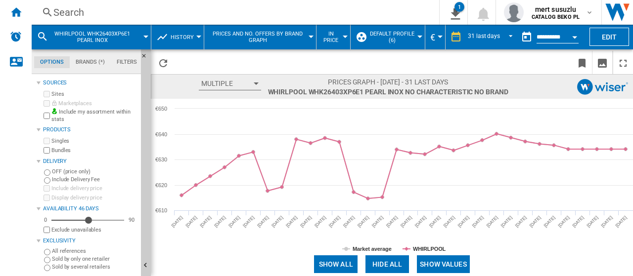
click at [142, 35] on div "WHIRLPOOL WHK26403XP6E1 PEARL INOX" at bounding box center [91, 37] width 109 height 25
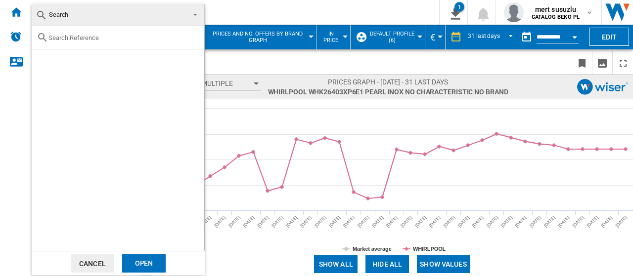
click at [131, 40] on input "text" at bounding box center [123, 37] width 151 height 7
click at [87, 37] on input "text" at bounding box center [123, 37] width 151 height 7
paste input "WHK 26403 XP6E"
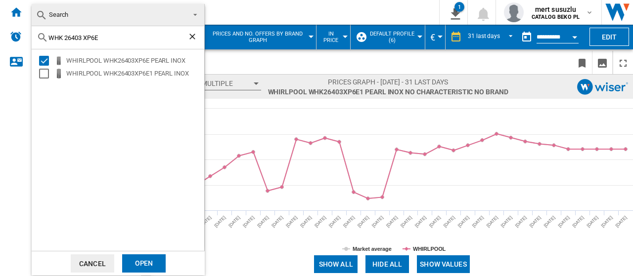
type input "WHK 26403 XP6E"
click at [140, 258] on div "Open" at bounding box center [144, 264] width 44 height 18
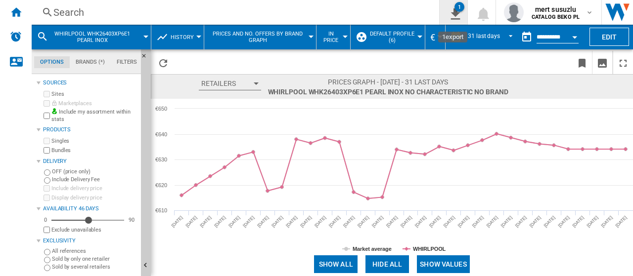
click at [461, 11] on div "1" at bounding box center [460, 7] width 10 height 10
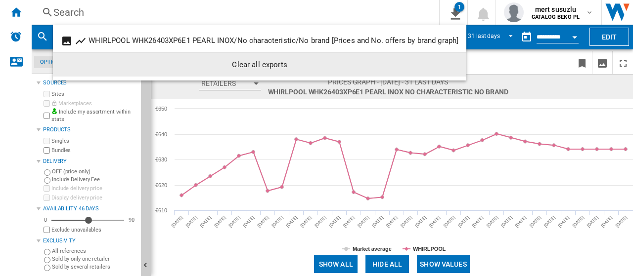
click at [295, 67] on div "Clear all exports" at bounding box center [260, 65] width 398 height 18
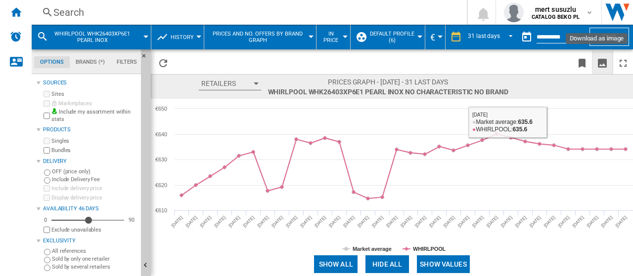
click at [604, 64] on ng-md-icon "Download as image" at bounding box center [602, 63] width 12 height 12
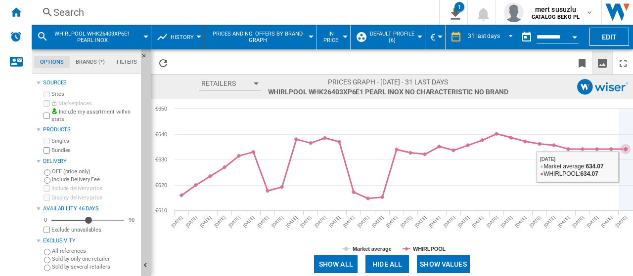
click at [626, 167] on icon at bounding box center [626, 160] width 0 height 102
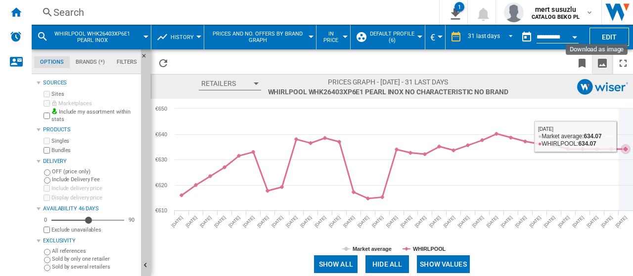
click at [626, 140] on icon at bounding box center [626, 160] width 0 height 102
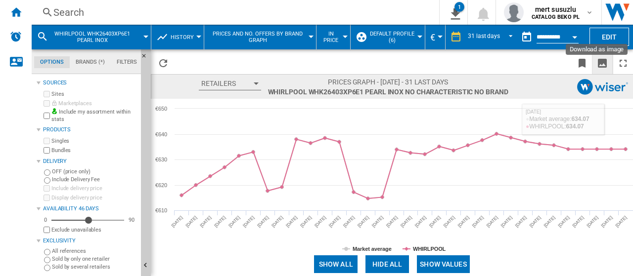
click at [607, 62] on ng-md-icon "Download as image" at bounding box center [602, 63] width 12 height 12
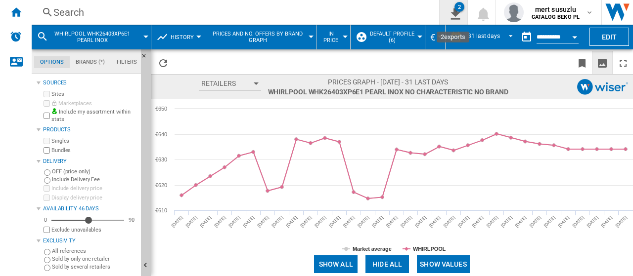
click at [460, 12] on button "2" at bounding box center [454, 12] width 28 height 25
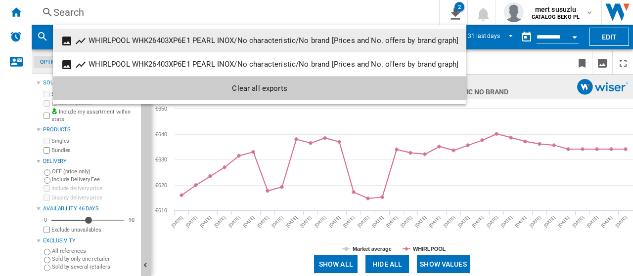
click at [271, 40] on div "WHIRLPOOL WHK26403XP6E1 PEARL INOX/No characteristic/No brand [Prices and No. o…" at bounding box center [274, 40] width 370 height 9
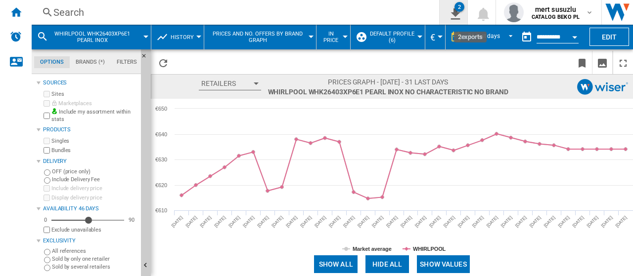
click at [458, 17] on ng-md-icon "2\a exports" at bounding box center [454, 12] width 12 height 12
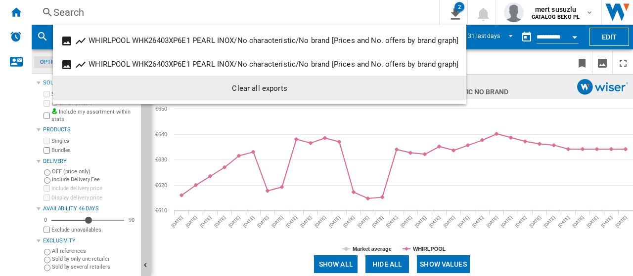
click at [293, 89] on div "Clear all exports" at bounding box center [260, 89] width 398 height 18
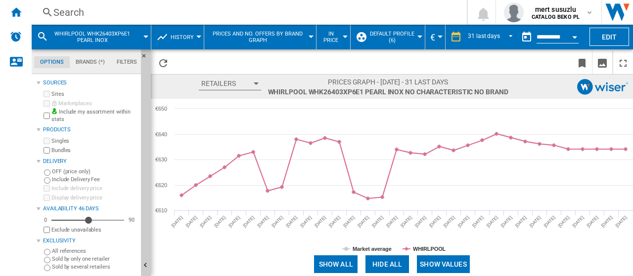
click at [144, 37] on div at bounding box center [145, 37] width 5 height 2
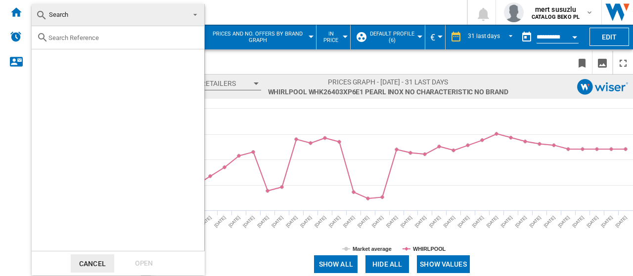
click at [125, 42] on div at bounding box center [118, 37] width 173 height 23
click at [132, 35] on input "text" at bounding box center [123, 37] width 151 height 7
click at [250, 9] on md-backdrop at bounding box center [316, 138] width 633 height 276
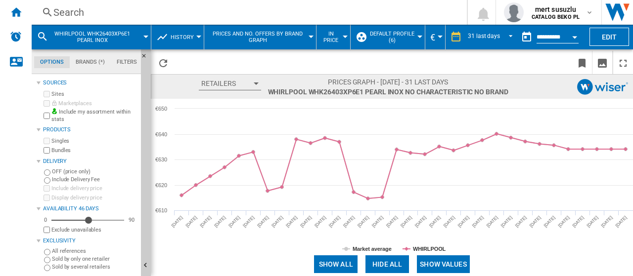
click at [141, 38] on button "WHIRLPOOL WHK26403XP6E1 PEARL INOX" at bounding box center [97, 37] width 90 height 25
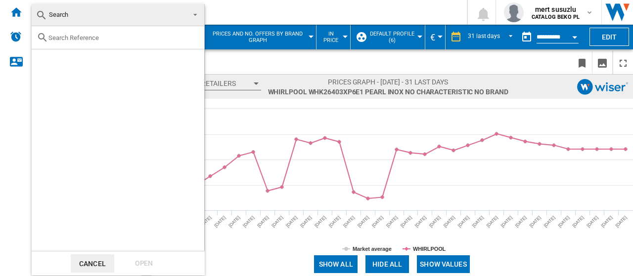
click at [247, 6] on md-backdrop at bounding box center [316, 138] width 633 height 276
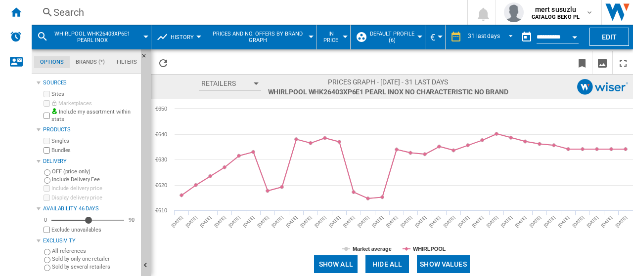
click at [198, 37] on div at bounding box center [198, 37] width 5 height 2
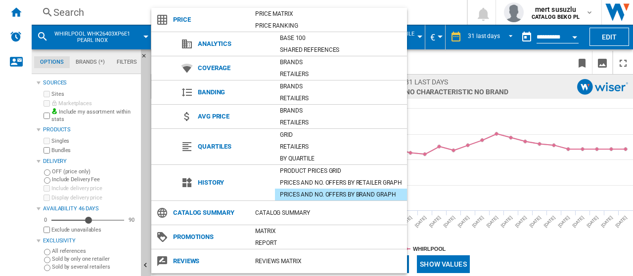
click at [443, 5] on md-backdrop at bounding box center [316, 138] width 633 height 276
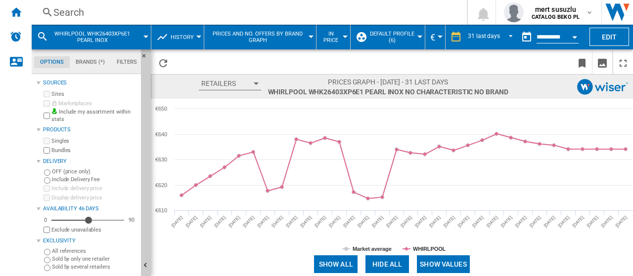
click at [419, 35] on md-menu "Default profile (6) Default profile (6) TOUS (1) Edit "Default profile"... Crea…" at bounding box center [388, 37] width 75 height 25
click at [419, 36] on div at bounding box center [419, 37] width 5 height 2
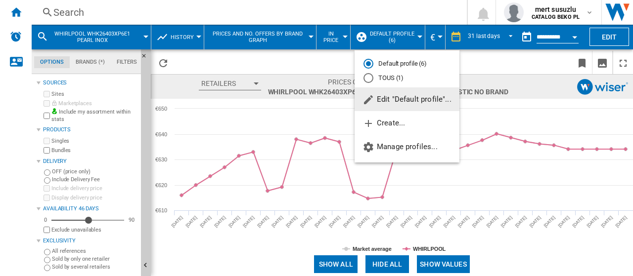
click at [420, 97] on span "Edit "Default profile"..." at bounding box center [407, 99] width 89 height 9
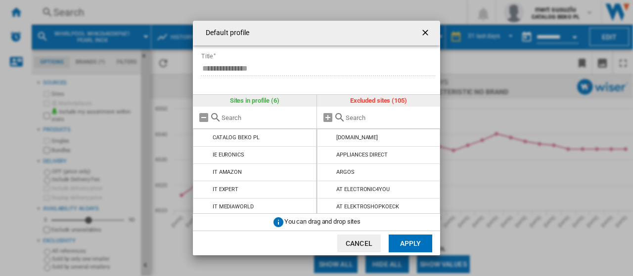
click at [423, 33] on ng-md-icon "getI18NText('BUTTONS.CLOSE_DIALOG')" at bounding box center [426, 34] width 12 height 12
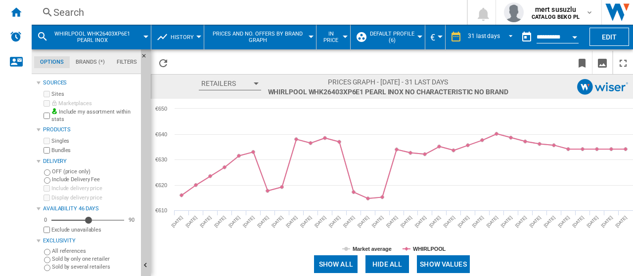
click at [197, 36] on div at bounding box center [198, 37] width 5 height 2
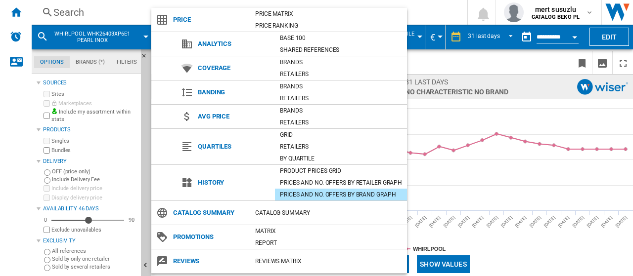
click at [484, 53] on md-backdrop at bounding box center [316, 138] width 633 height 276
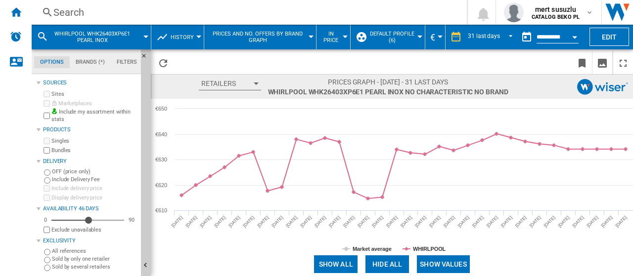
click at [419, 38] on div at bounding box center [419, 37] width 5 height 2
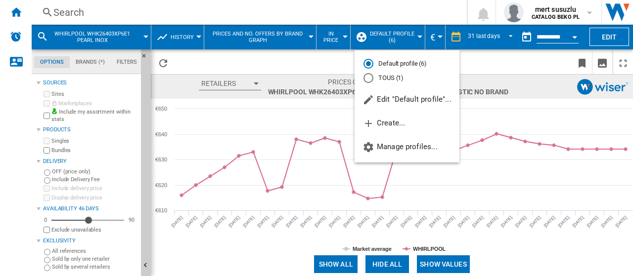
click at [527, 63] on md-backdrop at bounding box center [316, 138] width 633 height 276
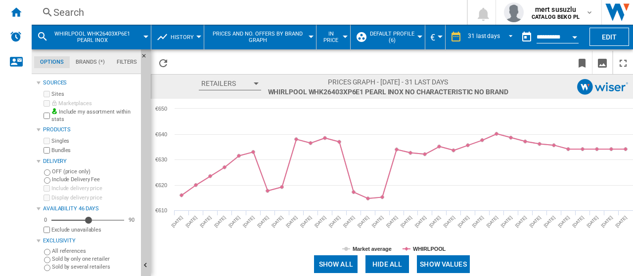
click at [146, 36] on div at bounding box center [145, 37] width 5 height 2
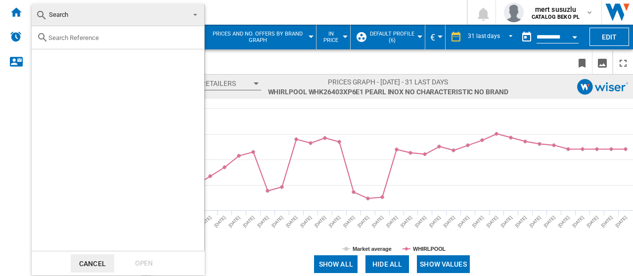
click at [195, 15] on span at bounding box center [192, 14] width 12 height 14
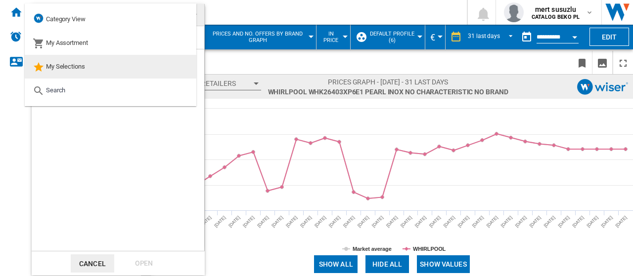
click at [143, 62] on md-option "My Selections" at bounding box center [111, 67] width 172 height 24
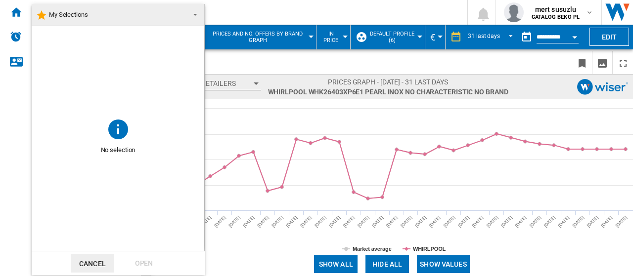
click at [237, 64] on md-backdrop at bounding box center [316, 138] width 633 height 276
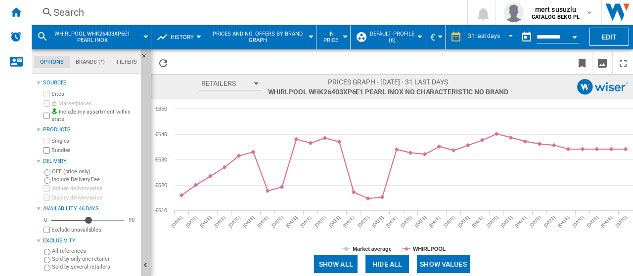
click at [147, 36] on div at bounding box center [145, 37] width 5 height 2
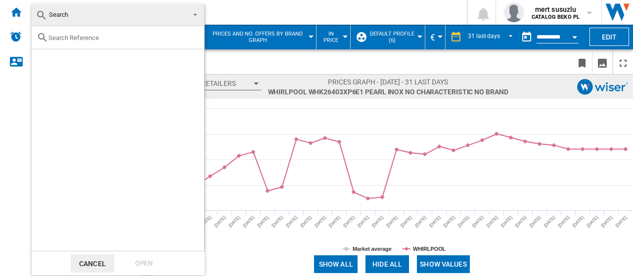
click at [254, 55] on md-backdrop at bounding box center [316, 138] width 633 height 276
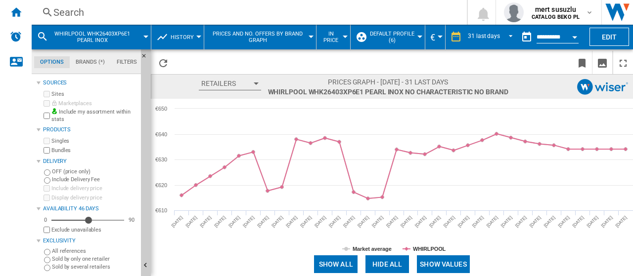
click at [417, 36] on div at bounding box center [419, 37] width 5 height 2
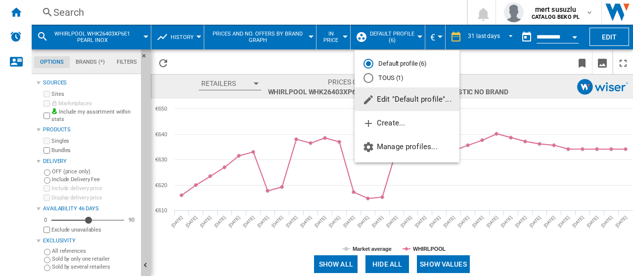
click at [415, 62] on md-radio-button "Default profile (6)" at bounding box center [407, 63] width 87 height 9
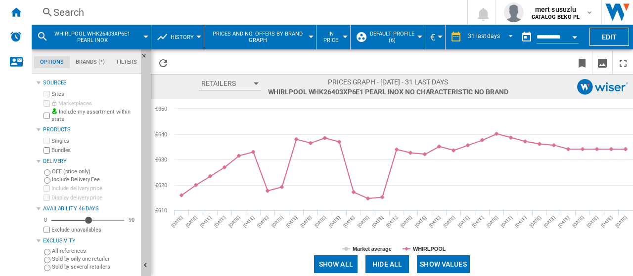
click at [419, 33] on md-menu "Default profile (6)" at bounding box center [388, 37] width 75 height 25
click at [419, 38] on button "Default profile (6)" at bounding box center [394, 37] width 51 height 25
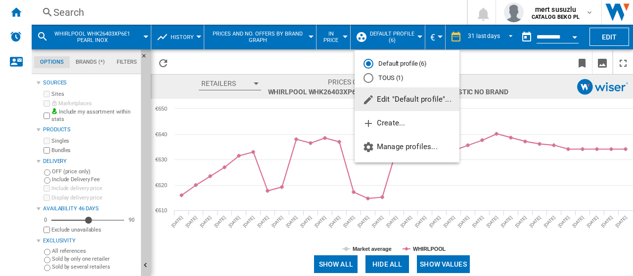
click at [414, 94] on button "Edit "Default profile"..." at bounding box center [407, 100] width 105 height 24
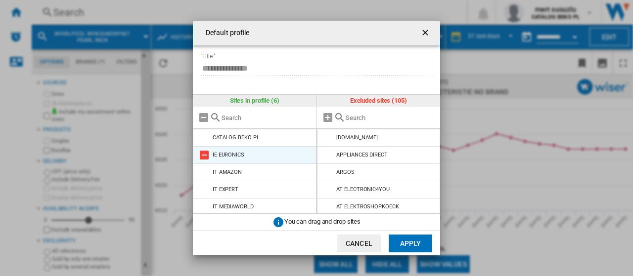
click at [204, 153] on md-icon "Default profile ..." at bounding box center [204, 155] width 12 height 12
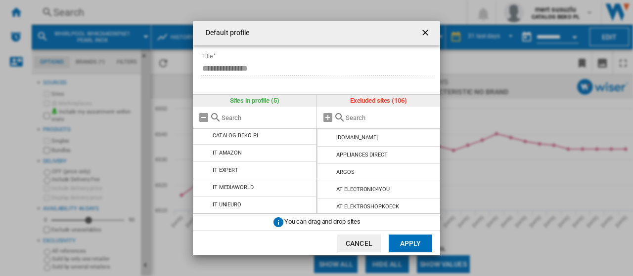
click at [406, 242] on button "Apply" at bounding box center [411, 244] width 44 height 18
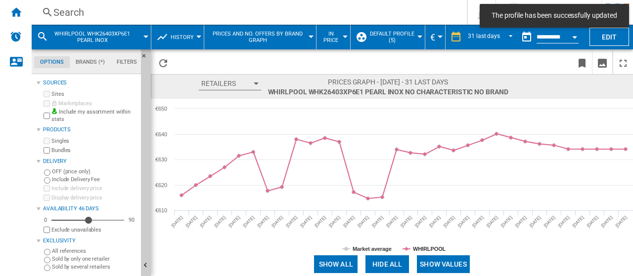
click at [418, 38] on button "Default profile (5)" at bounding box center [394, 37] width 51 height 25
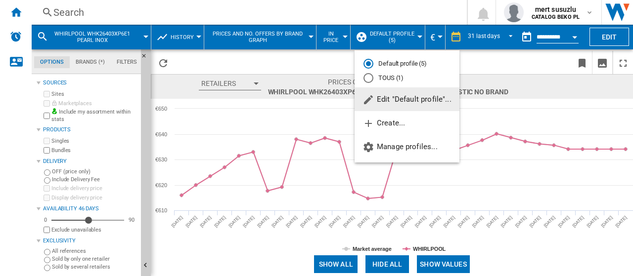
click at [410, 102] on span "Edit "Default profile"..." at bounding box center [407, 99] width 89 height 9
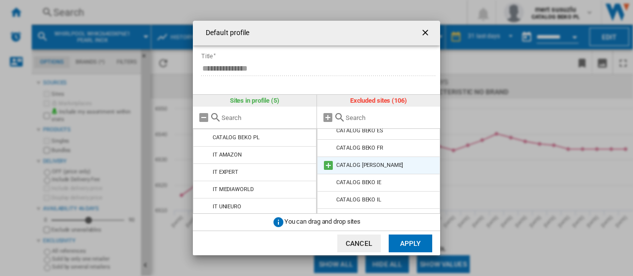
scroll to position [297, 0]
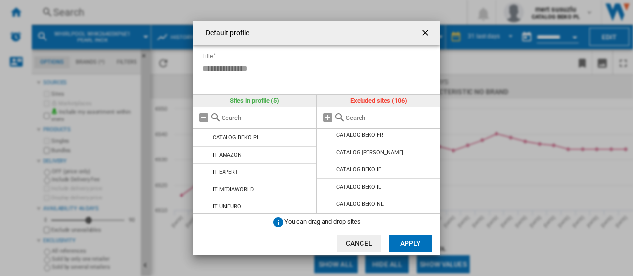
click at [343, 117] on md-icon "Default profile ..." at bounding box center [340, 118] width 12 height 12
click at [337, 117] on md-icon "Default profile ..." at bounding box center [340, 118] width 12 height 12
click at [344, 117] on md-icon "Default profile ..." at bounding box center [340, 118] width 12 height 12
click at [358, 115] on input "Default profile ..." at bounding box center [391, 117] width 90 height 7
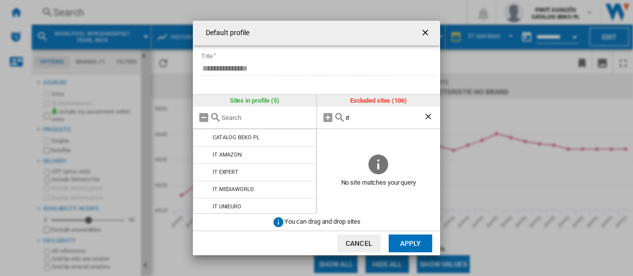
type input "ı"
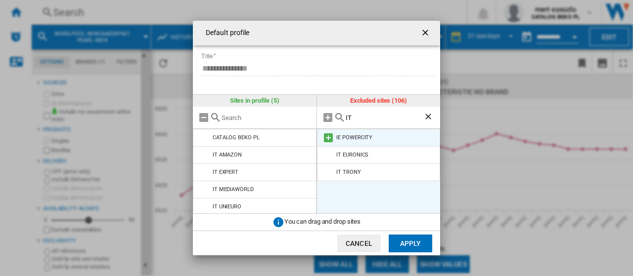
type input "IT"
click at [325, 137] on md-icon "Default profile ..." at bounding box center [328, 138] width 12 height 12
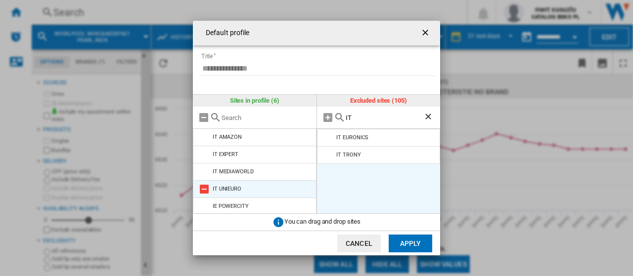
scroll to position [19, 0]
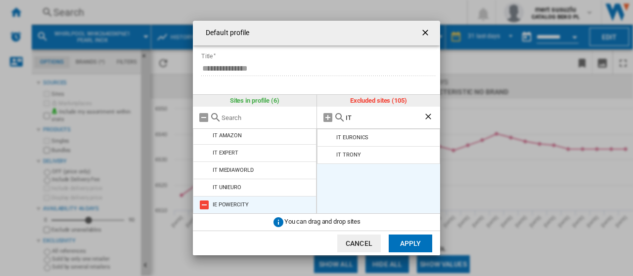
click at [205, 204] on md-icon "Default profile ..." at bounding box center [204, 205] width 12 height 12
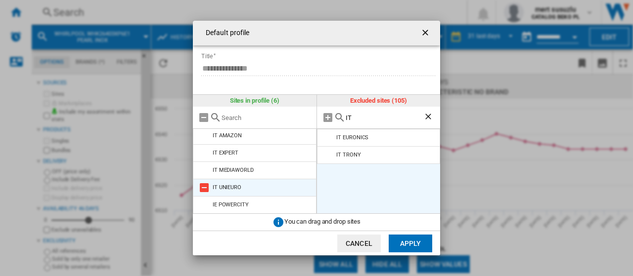
scroll to position [2, 0]
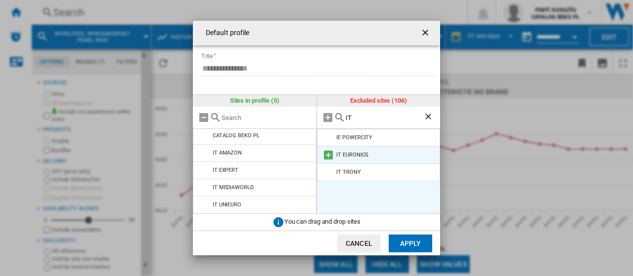
click at [326, 157] on md-icon "Default profile ..." at bounding box center [328, 155] width 12 height 12
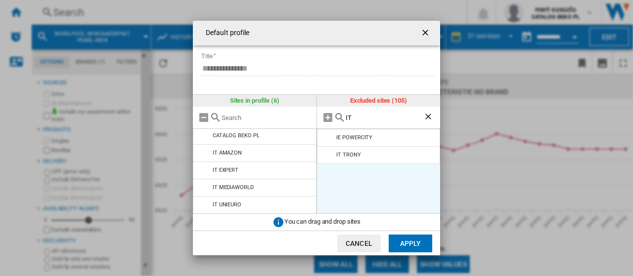
scroll to position [19, 0]
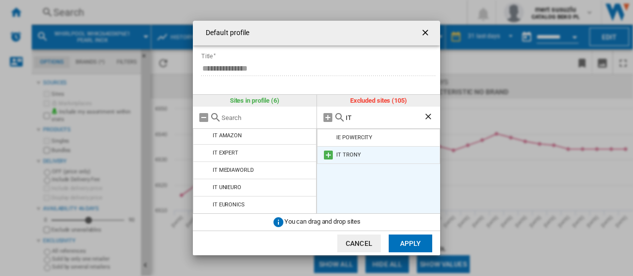
click at [327, 156] on md-icon "Default profile ..." at bounding box center [328, 155] width 12 height 12
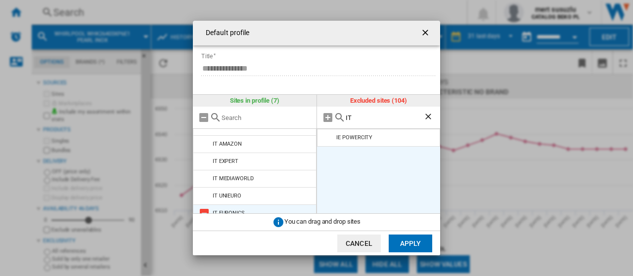
scroll to position [0, 0]
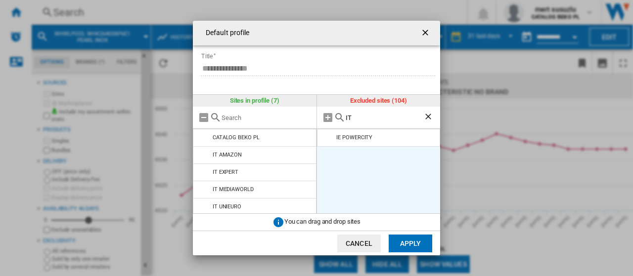
click at [408, 245] on button "Apply" at bounding box center [411, 244] width 44 height 18
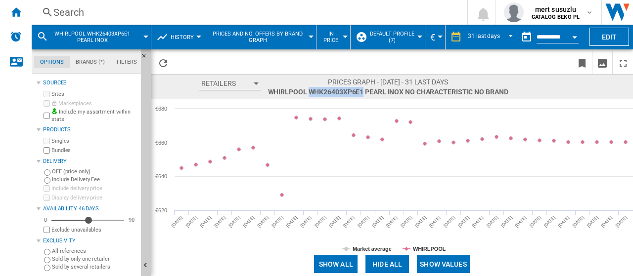
drag, startPoint x: 362, startPoint y: 92, endPoint x: 310, endPoint y: 91, distance: 51.9
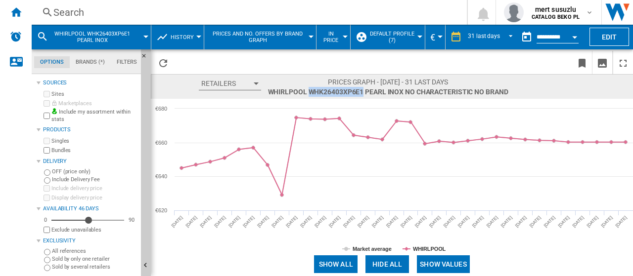
click at [310, 91] on span "WHIRLPOOL WHK26403XP6E1 PEARL INOX No characteristic No brand [0 reference ]" at bounding box center [388, 92] width 240 height 10
click at [421, 36] on div at bounding box center [419, 37] width 5 height 2
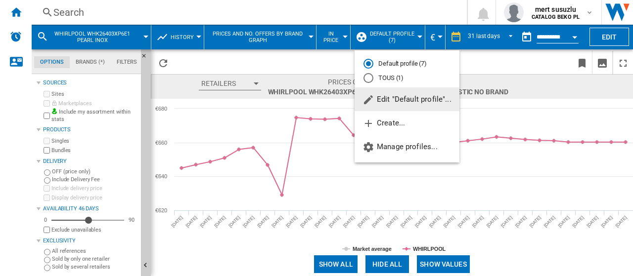
click at [501, 60] on md-backdrop at bounding box center [316, 138] width 633 height 276
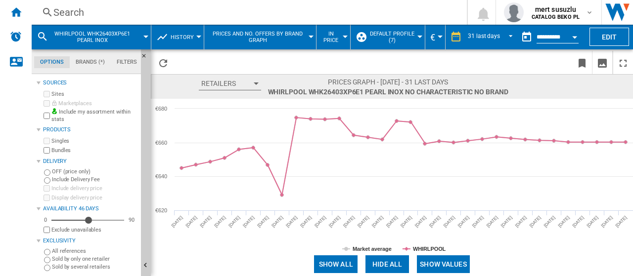
click at [145, 34] on div "WHIRLPOOL WHK26403XP6E1 PEARL INOX" at bounding box center [91, 37] width 109 height 25
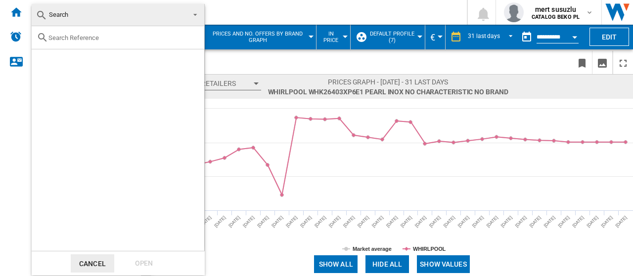
click at [104, 40] on input "text" at bounding box center [123, 37] width 151 height 7
click at [91, 37] on input "text" at bounding box center [123, 37] width 151 height 7
paste input "WHK 26403 XP6E"
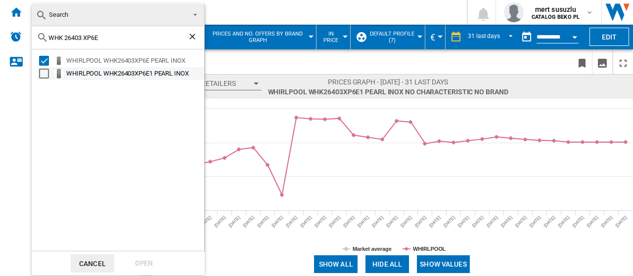
type input "WHK 26403 XP6E"
click at [45, 72] on div "Select" at bounding box center [44, 74] width 10 height 10
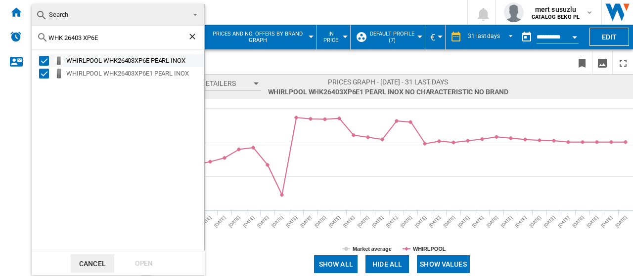
click at [45, 63] on div "Select" at bounding box center [44, 61] width 10 height 10
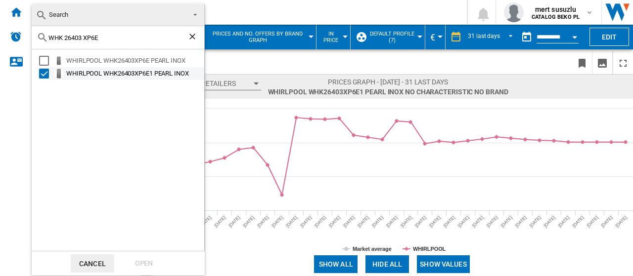
click at [44, 74] on div "Select" at bounding box center [44, 74] width 10 height 10
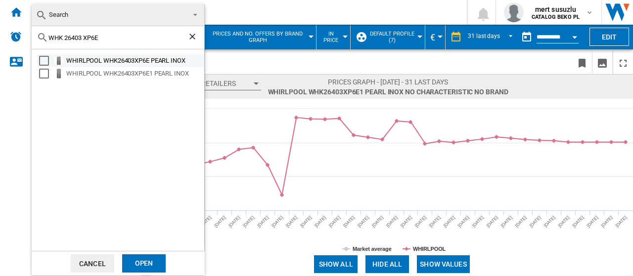
click at [46, 62] on div "Select" at bounding box center [44, 61] width 10 height 10
click at [147, 257] on div "Open" at bounding box center [144, 264] width 44 height 18
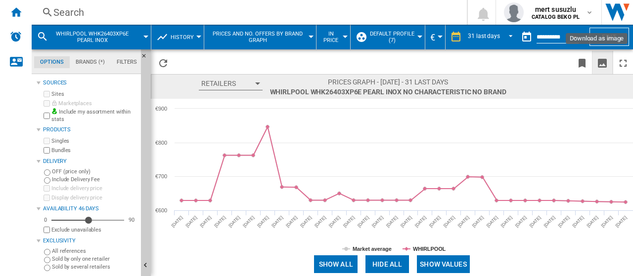
click at [603, 66] on ng-md-icon "Download as image" at bounding box center [602, 63] width 12 height 12
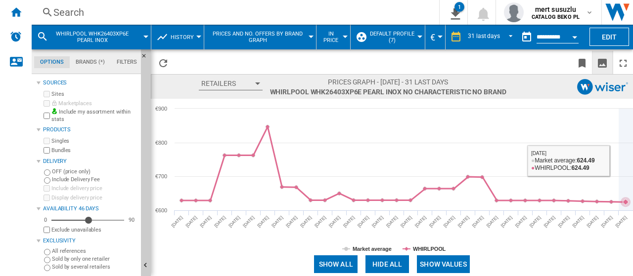
click at [626, 169] on icon at bounding box center [626, 160] width 0 height 102
click at [626, 151] on icon at bounding box center [626, 160] width 0 height 102
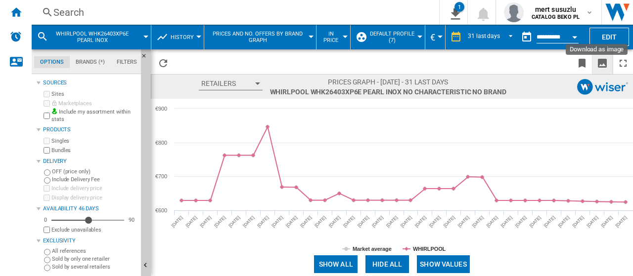
click at [604, 62] on ng-md-icon "Download as image" at bounding box center [602, 63] width 12 height 12
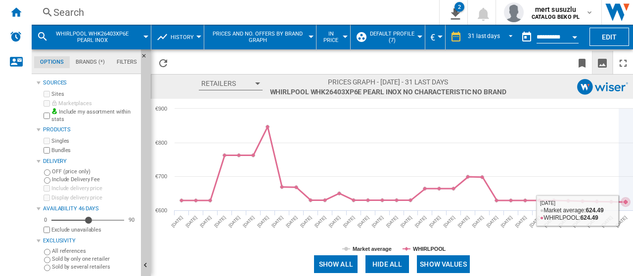
click at [627, 205] on icon at bounding box center [626, 202] width 10 height 10
click at [626, 201] on icon at bounding box center [626, 202] width 6 height 6
click at [625, 204] on icon at bounding box center [626, 202] width 6 height 6
click at [626, 205] on icon at bounding box center [626, 202] width 10 height 10
click at [626, 202] on icon at bounding box center [626, 202] width 6 height 6
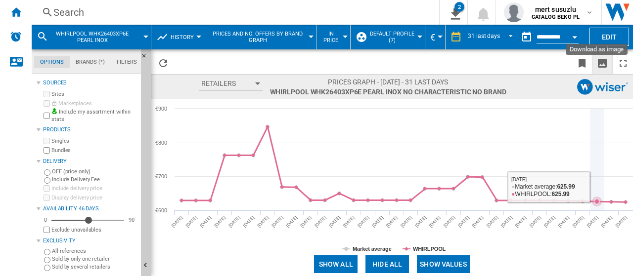
click at [597, 186] on icon at bounding box center [597, 160] width 0 height 102
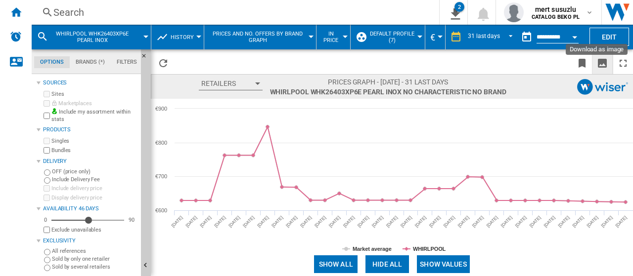
click at [144, 33] on div "WHIRLPOOL WHK26403XP6E PEARL INOX" at bounding box center [91, 37] width 109 height 25
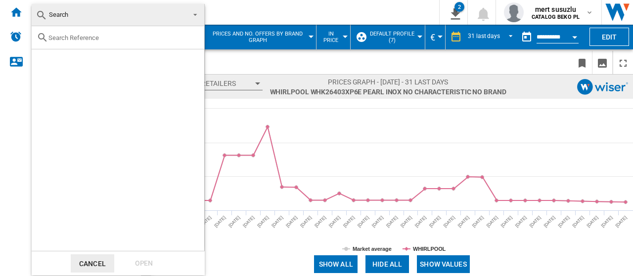
click at [61, 37] on input "text" at bounding box center [123, 37] width 151 height 7
paste input "WHK 26404 XP5E"
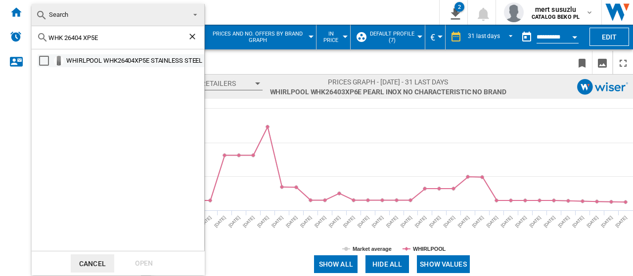
type input "WHK 26404 XP5E"
click at [43, 60] on div "Select" at bounding box center [44, 61] width 10 height 10
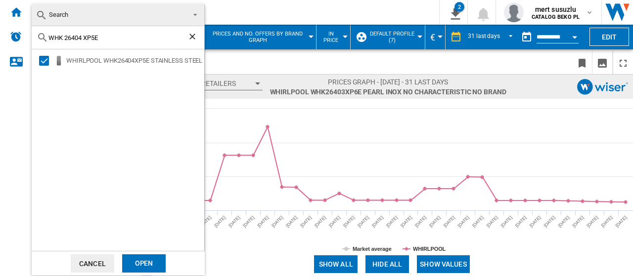
click at [145, 263] on div "Open" at bounding box center [144, 264] width 44 height 18
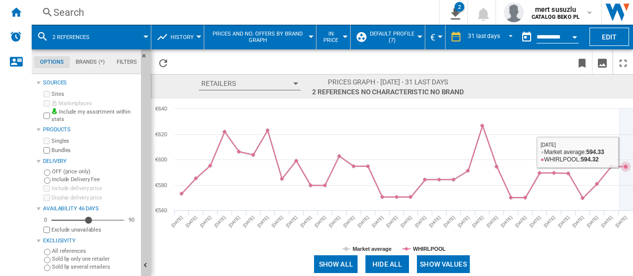
click at [626, 155] on icon at bounding box center [626, 160] width 0 height 102
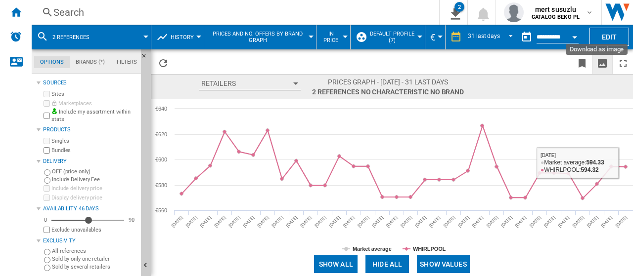
click at [607, 65] on ng-md-icon "Download as image" at bounding box center [602, 63] width 12 height 12
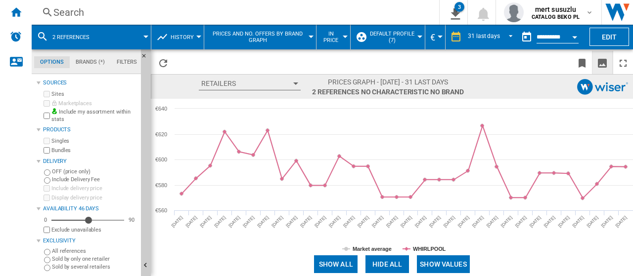
click at [54, 38] on span "2 references" at bounding box center [70, 37] width 37 height 6
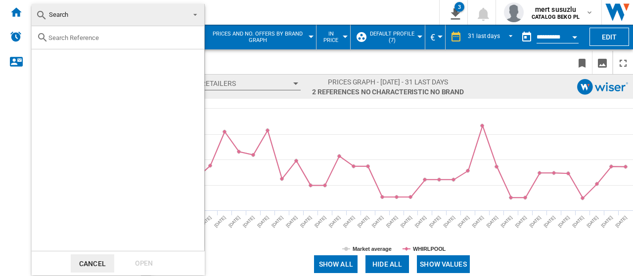
click at [90, 39] on input "text" at bounding box center [123, 37] width 151 height 7
paste input "WHK 26404 XP7E"
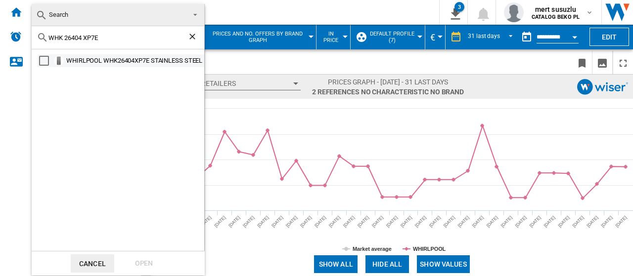
type input "WHK 26404 XP7E"
click at [118, 59] on div "WHIRLPOOL WHK26404XP7E STAINLESS STEEL" at bounding box center [134, 61] width 137 height 10
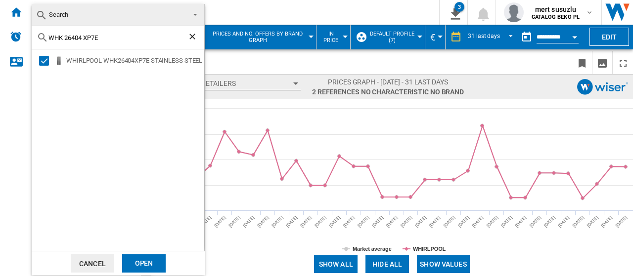
click at [135, 258] on div "Open" at bounding box center [144, 264] width 44 height 18
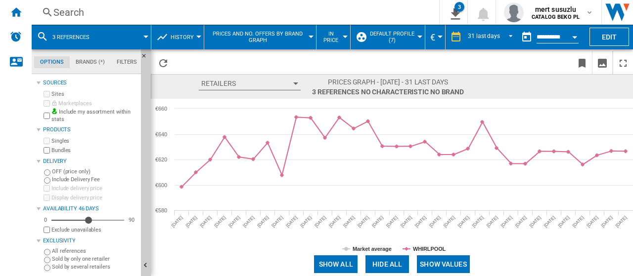
click at [148, 34] on md-menu "3 references" at bounding box center [92, 37] width 120 height 25
click at [148, 37] on div at bounding box center [145, 37] width 5 height 2
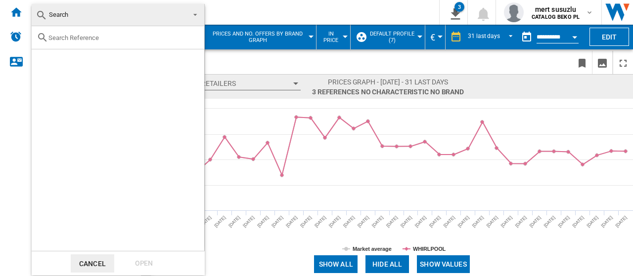
click at [97, 40] on input "text" at bounding box center [123, 37] width 151 height 7
click at [194, 13] on span at bounding box center [192, 14] width 12 height 14
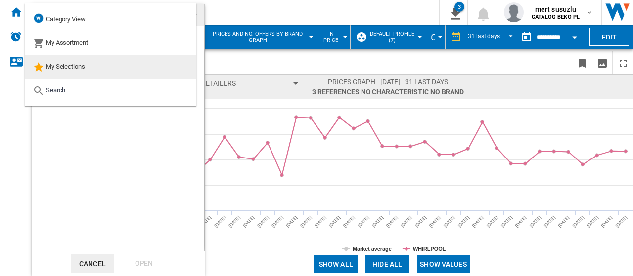
click at [71, 73] on md-option "My Selections" at bounding box center [111, 67] width 172 height 24
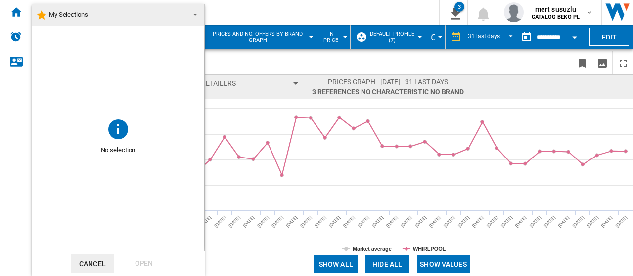
click at [194, 11] on span at bounding box center [192, 14] width 12 height 14
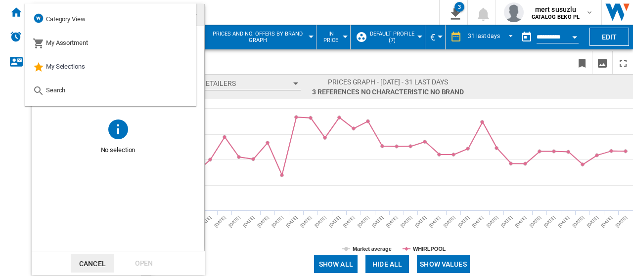
click at [232, 8] on md-backdrop at bounding box center [316, 138] width 633 height 276
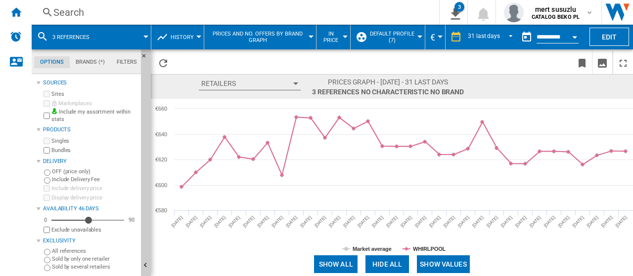
click at [59, 36] on span "3 references" at bounding box center [70, 37] width 37 height 6
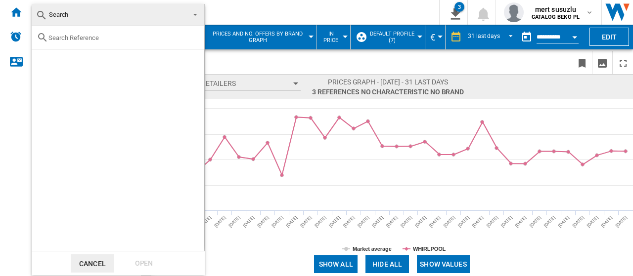
click at [58, 43] on div at bounding box center [118, 37] width 173 height 23
click at [195, 12] on span at bounding box center [192, 14] width 12 height 14
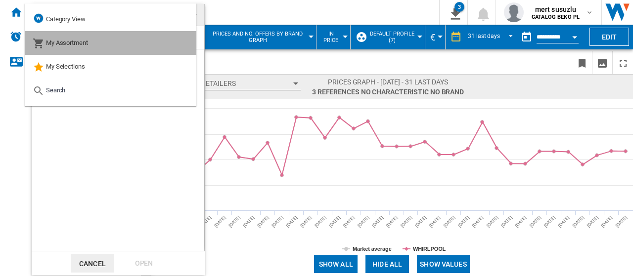
click at [116, 44] on md-option "My Assortment" at bounding box center [111, 43] width 172 height 24
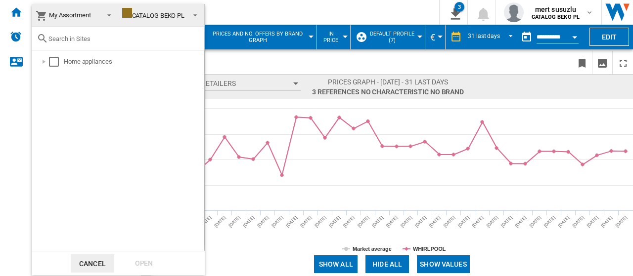
click at [161, 17] on div "CATALOG BEKO PL" at bounding box center [153, 15] width 63 height 7
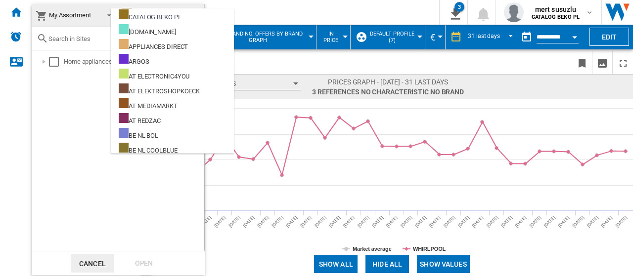
click at [51, 102] on div "Home appliances" at bounding box center [118, 150] width 173 height 201
click at [77, 40] on input "text" at bounding box center [123, 38] width 151 height 7
drag, startPoint x: 67, startPoint y: 113, endPoint x: 99, endPoint y: 80, distance: 46.2
click at [68, 113] on div "Home appliances" at bounding box center [118, 150] width 173 height 201
click at [250, 8] on md-backdrop at bounding box center [316, 138] width 633 height 276
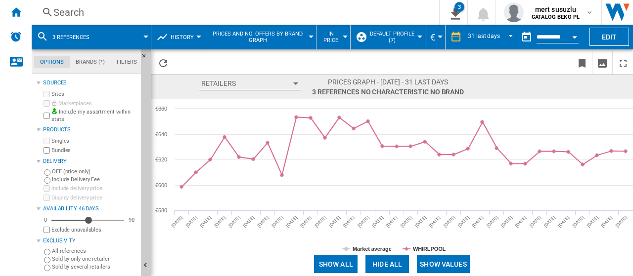
click at [146, 32] on md-menu "3 references" at bounding box center [92, 37] width 120 height 25
click at [147, 34] on md-menu "3 references" at bounding box center [92, 37] width 120 height 25
click at [146, 36] on div at bounding box center [145, 37] width 5 height 2
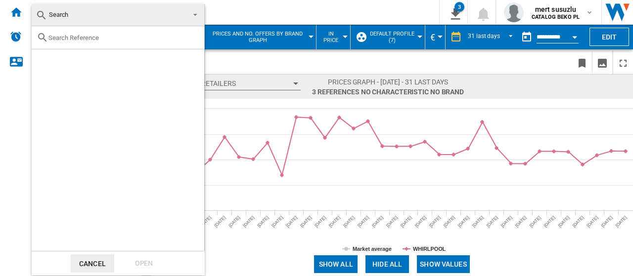
click at [195, 14] on span at bounding box center [192, 14] width 12 height 14
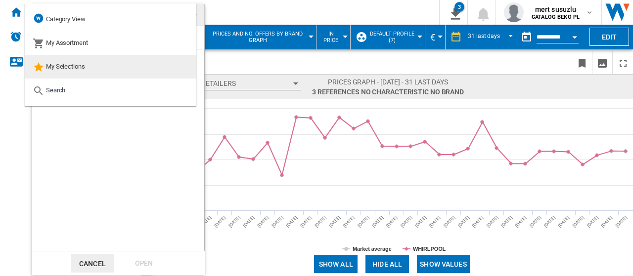
click at [102, 66] on md-option "My Selections" at bounding box center [111, 67] width 172 height 24
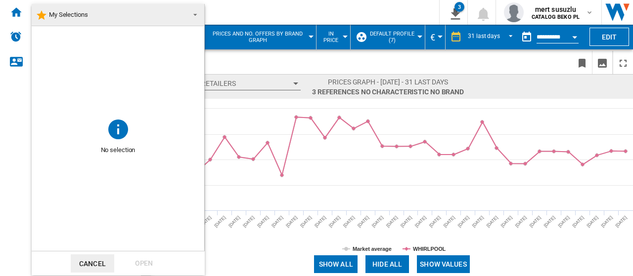
click at [419, 35] on md-backdrop at bounding box center [316, 138] width 633 height 276
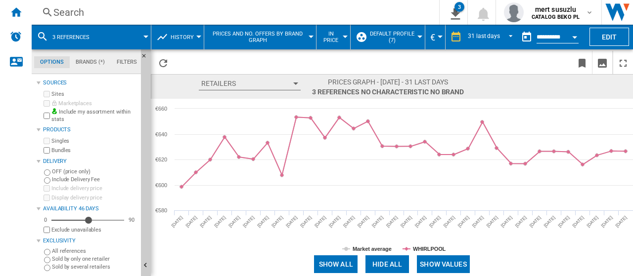
click at [419, 36] on div at bounding box center [419, 37] width 5 height 2
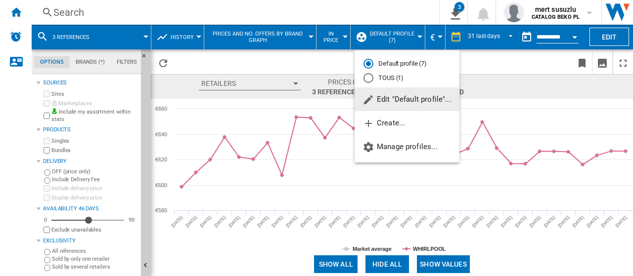
click at [399, 95] on span "Edit "Default profile"..." at bounding box center [407, 99] width 89 height 9
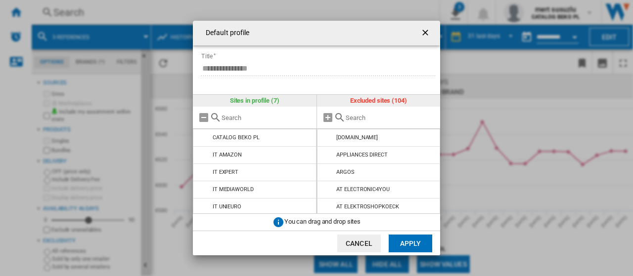
click at [209, 59] on form "**********" at bounding box center [320, 63] width 240 height 35
click at [221, 49] on form "**********" at bounding box center [320, 63] width 240 height 35
click at [425, 31] on ng-md-icon "getI18NText('BUTTONS.CLOSE_DIALOG')" at bounding box center [426, 34] width 12 height 12
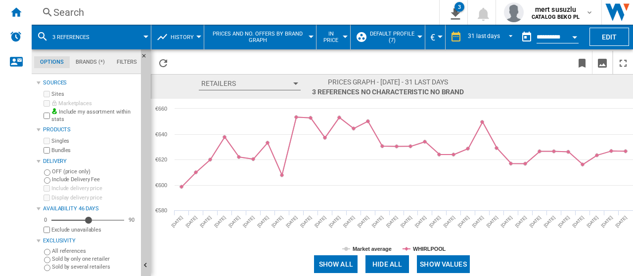
click at [85, 37] on span "3 references" at bounding box center [70, 37] width 37 height 6
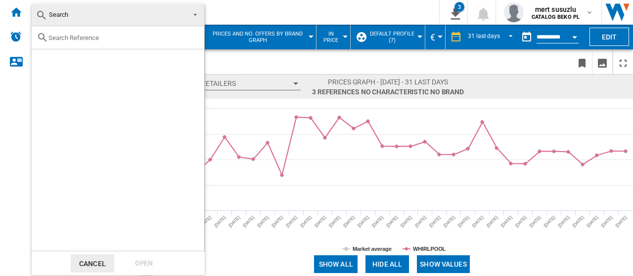
click at [229, 16] on md-backdrop at bounding box center [316, 138] width 633 height 276
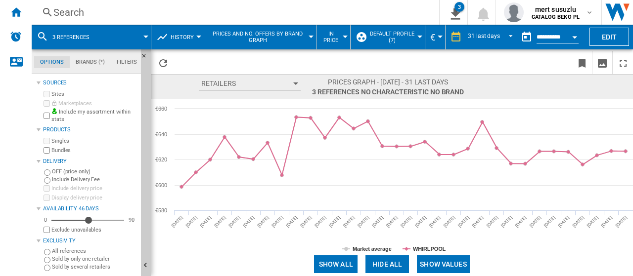
click at [399, 33] on span "Default profile (7)" at bounding box center [392, 37] width 46 height 13
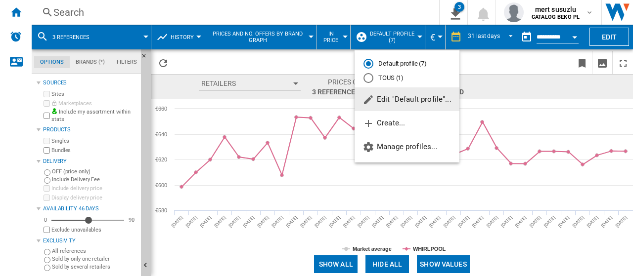
click at [403, 65] on md-radio-button "Default profile (7)" at bounding box center [407, 63] width 87 height 9
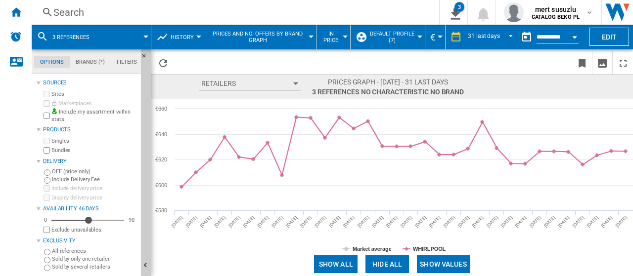
click at [409, 37] on span "Default profile (7)" at bounding box center [392, 37] width 46 height 13
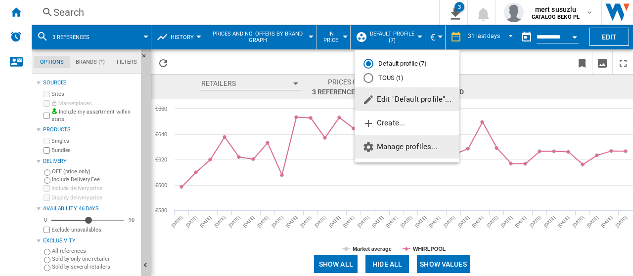
click at [412, 149] on span "Manage profiles..." at bounding box center [400, 146] width 75 height 9
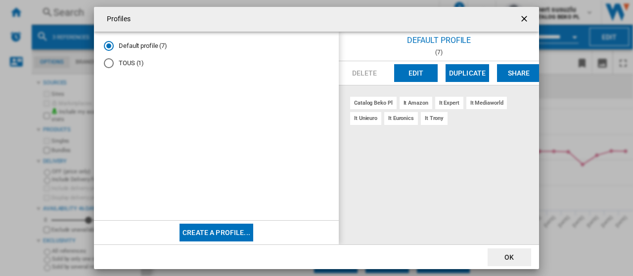
click at [434, 52] on div "(7)" at bounding box center [439, 52] width 200 height 7
click at [417, 71] on button "Edit" at bounding box center [416, 73] width 44 height 18
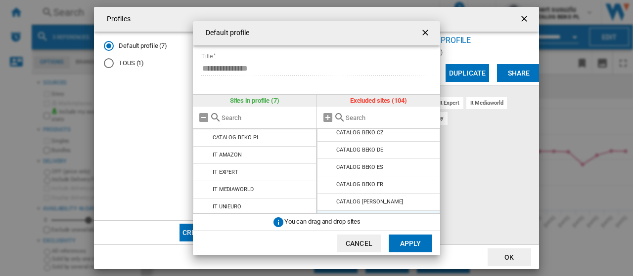
scroll to position [495, 0]
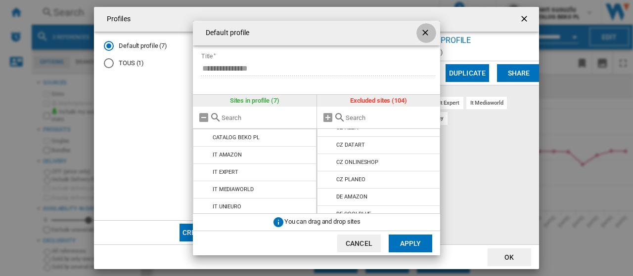
click at [425, 28] on ng-md-icon "getI18NText('BUTTONS.CLOSE_DIALOG')" at bounding box center [426, 34] width 12 height 12
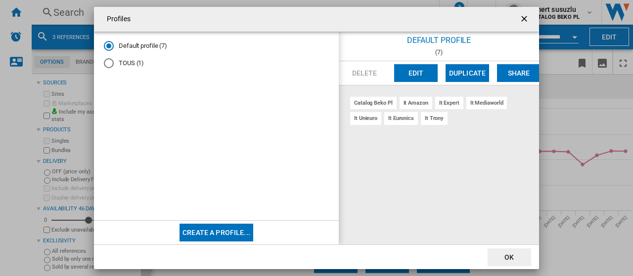
click at [523, 16] on ng-md-icon "getI18NText('BUTTONS.CLOSE_DIALOG')" at bounding box center [525, 20] width 12 height 12
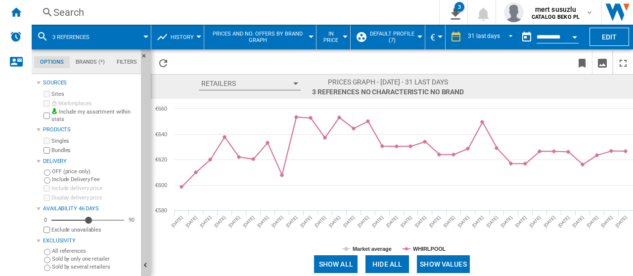
click at [307, 36] on button "Prices and No. offers by brand graph" at bounding box center [260, 37] width 102 height 25
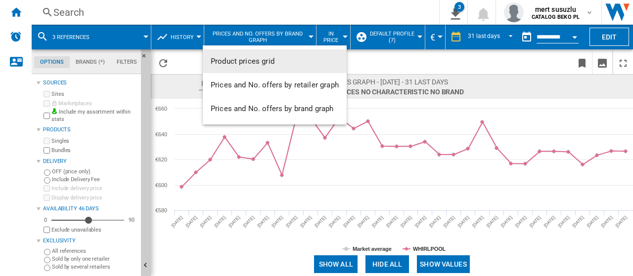
click at [292, 5] on md-backdrop at bounding box center [316, 138] width 633 height 276
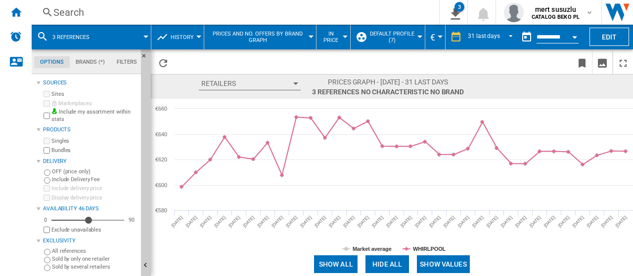
click at [418, 36] on div at bounding box center [419, 37] width 5 height 2
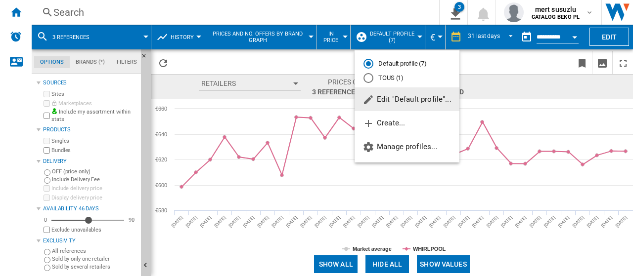
click at [405, 100] on span "Edit "Default profile"..." at bounding box center [407, 99] width 89 height 9
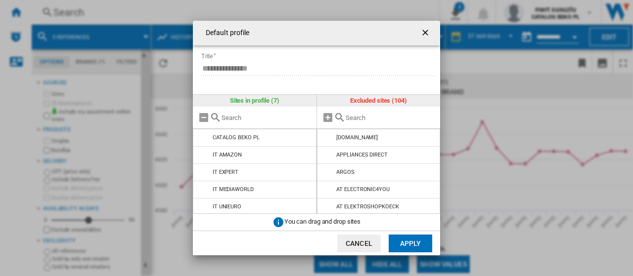
click at [382, 101] on div "Excluded sites (104)" at bounding box center [379, 101] width 124 height 12
click at [244, 88] on md-input-container "**********" at bounding box center [320, 74] width 240 height 29
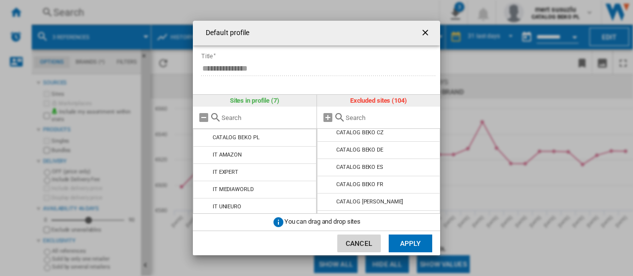
click at [352, 247] on button "Cancel" at bounding box center [359, 244] width 44 height 18
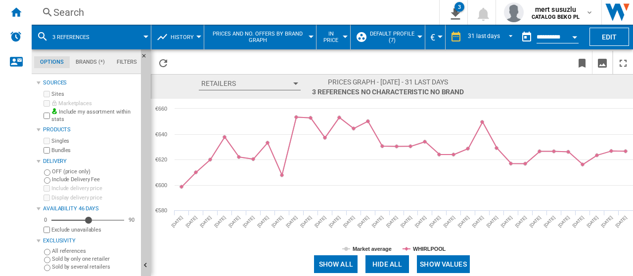
click at [73, 37] on span "3 references" at bounding box center [70, 37] width 37 height 6
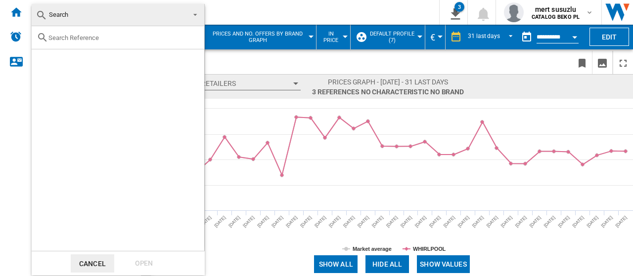
click at [73, 41] on input "text" at bounding box center [123, 37] width 151 height 7
click at [95, 263] on button "Cancel" at bounding box center [93, 264] width 44 height 18
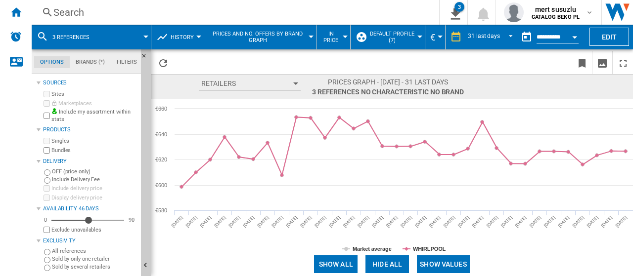
click at [147, 34] on md-menu "3 references" at bounding box center [92, 37] width 120 height 25
click at [144, 39] on span at bounding box center [124, 37] width 43 height 25
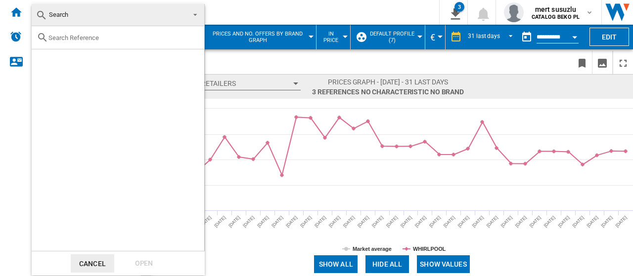
click at [196, 15] on span at bounding box center [192, 14] width 12 height 14
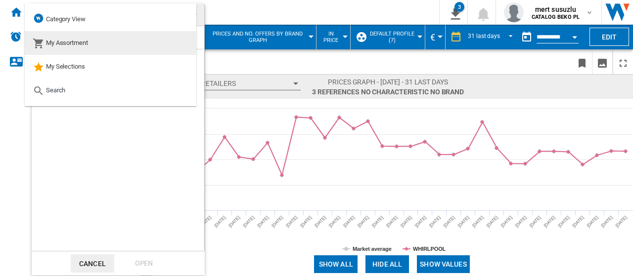
click at [161, 39] on md-option "My Assortment" at bounding box center [111, 43] width 172 height 24
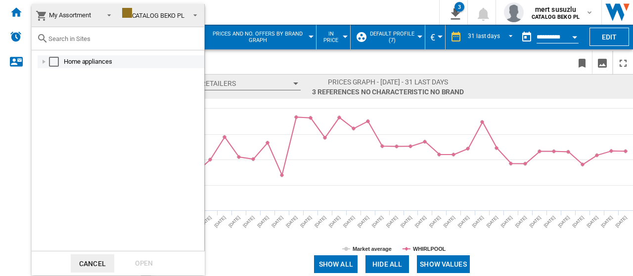
click at [45, 61] on div at bounding box center [44, 62] width 10 height 10
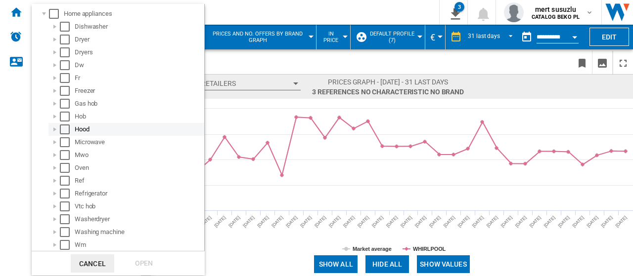
scroll to position [0, 0]
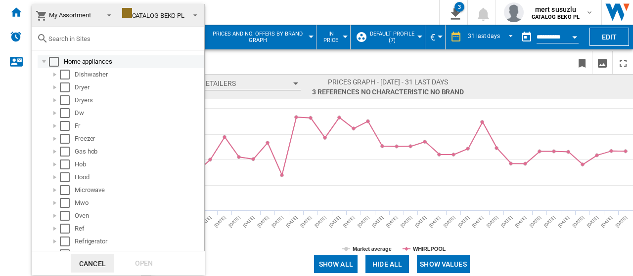
click at [46, 62] on div at bounding box center [44, 62] width 10 height 10
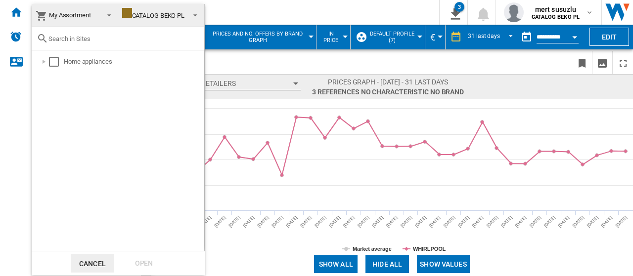
click at [85, 37] on input "text" at bounding box center [123, 38] width 151 height 7
paste input "WHK 26404 XP7E"
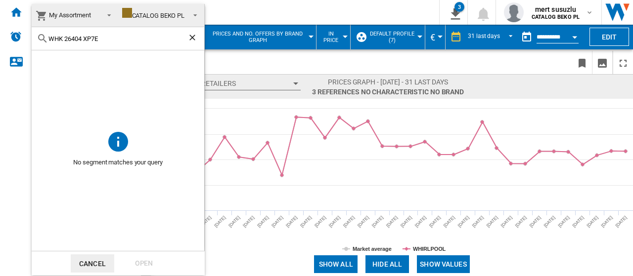
type input "WHK 26404 XP7E"
click at [193, 37] on ng-md-icon "Clear search" at bounding box center [193, 39] width 12 height 12
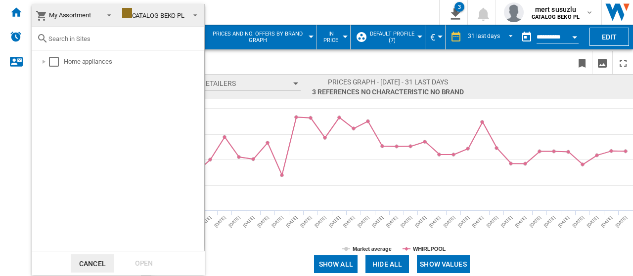
click at [110, 11] on span at bounding box center [106, 14] width 12 height 14
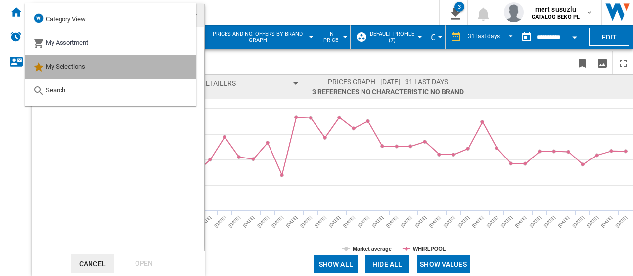
click at [90, 67] on md-option "My Selections" at bounding box center [111, 67] width 172 height 24
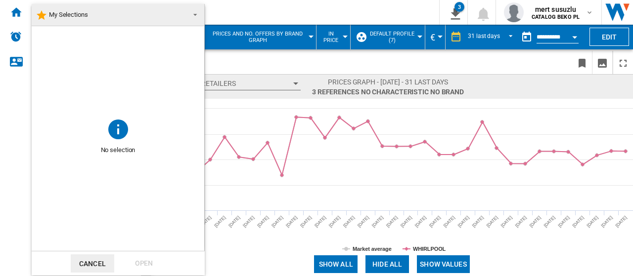
click at [107, 126] on md-icon at bounding box center [118, 129] width 24 height 24
click at [117, 130] on md-icon at bounding box center [118, 129] width 24 height 24
click at [116, 130] on md-icon at bounding box center [118, 129] width 24 height 24
click at [115, 133] on md-icon at bounding box center [118, 129] width 24 height 24
click at [131, 13] on span "My Selections" at bounding box center [110, 15] width 149 height 14
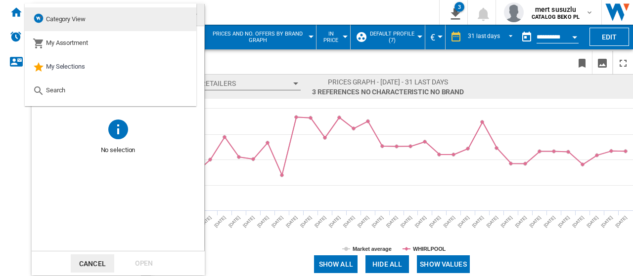
click at [131, 13] on md-option "Category View" at bounding box center [111, 19] width 172 height 24
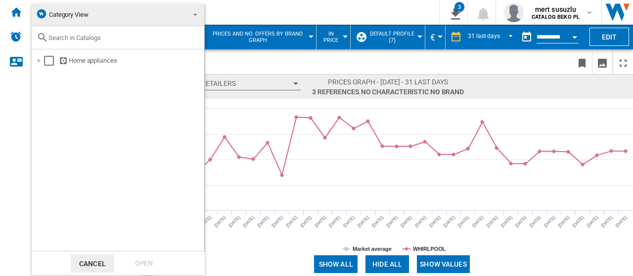
click at [103, 16] on span "Category View" at bounding box center [110, 15] width 149 height 14
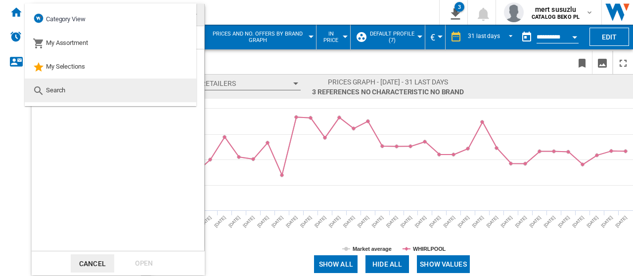
click at [65, 89] on md-option "Search" at bounding box center [111, 91] width 172 height 24
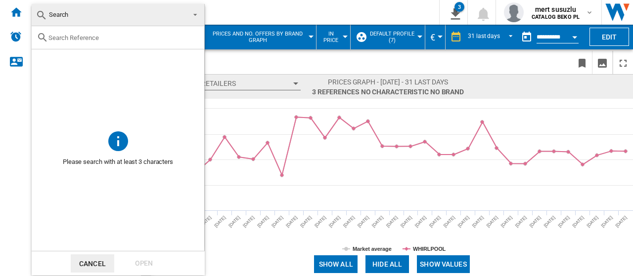
click at [82, 29] on div at bounding box center [118, 37] width 173 height 23
click at [82, 39] on input "text" at bounding box center [123, 37] width 151 height 7
paste input "WHK 26404 XP7E"
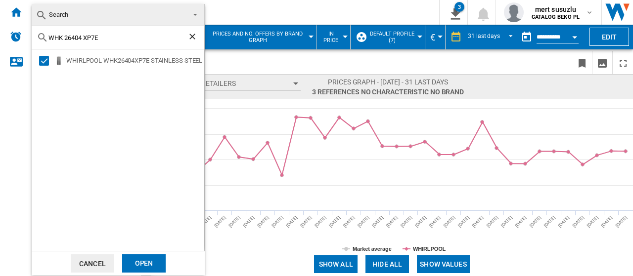
click at [95, 36] on input "WHK 26404 XP7E" at bounding box center [117, 37] width 139 height 7
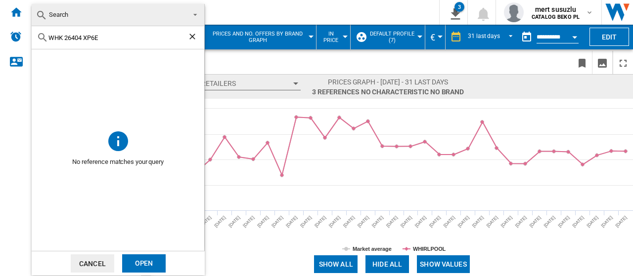
type input "WHK 26404 XP6E"
click at [107, 262] on button "Cancel" at bounding box center [93, 264] width 44 height 18
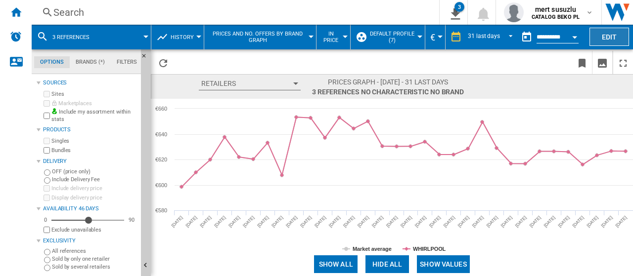
click at [596, 34] on button "Edit" at bounding box center [610, 37] width 40 height 18
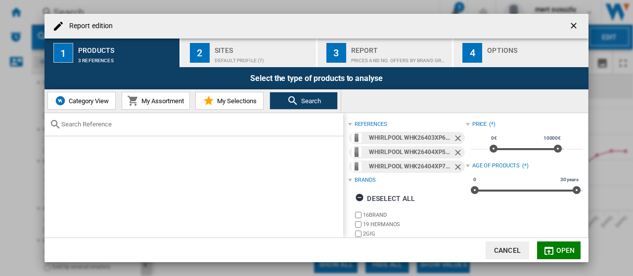
click at [228, 106] on button "My Selections" at bounding box center [229, 101] width 68 height 18
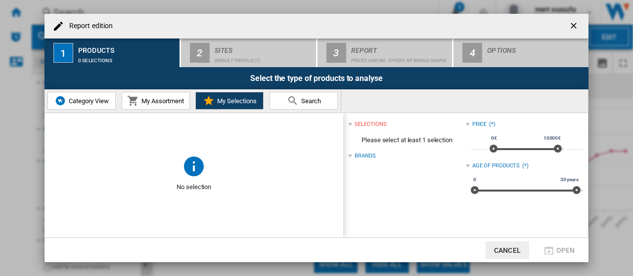
click at [99, 103] on span "Category View" at bounding box center [87, 100] width 43 height 7
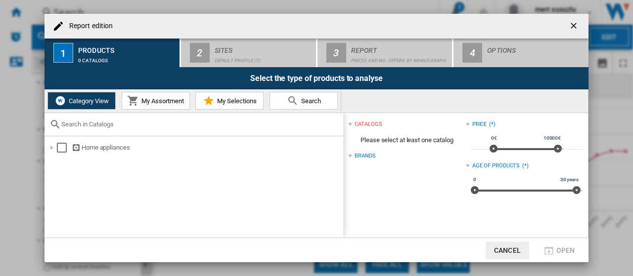
click at [152, 104] on span "My Assortment" at bounding box center [161, 100] width 45 height 7
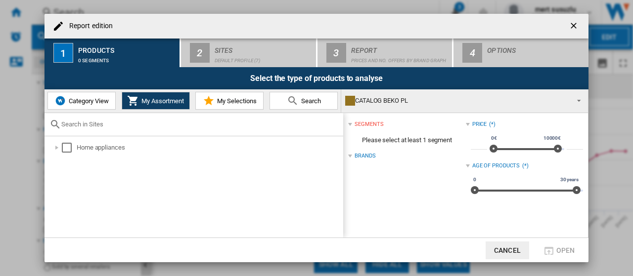
click at [227, 100] on span "My Selections" at bounding box center [236, 100] width 42 height 7
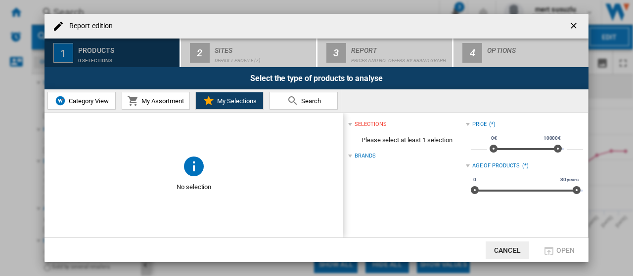
click at [123, 55] on div "0 selections" at bounding box center [126, 58] width 97 height 10
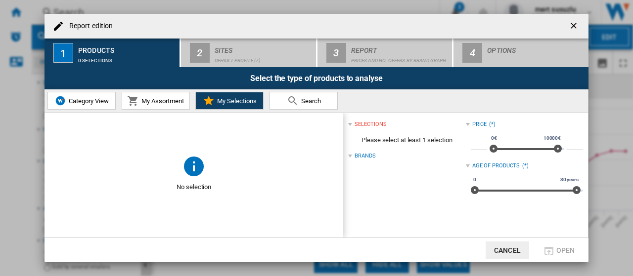
click at [303, 99] on span "Search" at bounding box center [310, 100] width 22 height 7
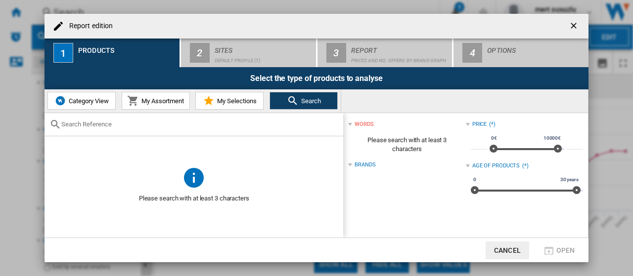
click at [210, 124] on input "Report edition ..." at bounding box center [199, 124] width 277 height 7
paste input "WHK 26404 XP7E"
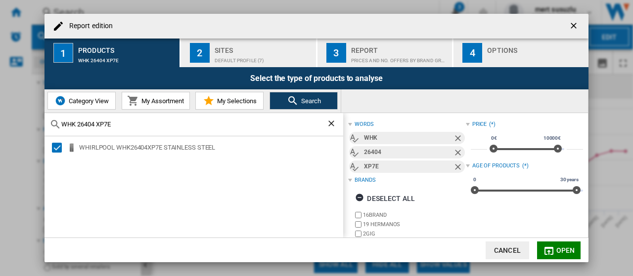
type input "WHK 26404 XP7E"
click at [555, 247] on button "Open" at bounding box center [559, 251] width 44 height 18
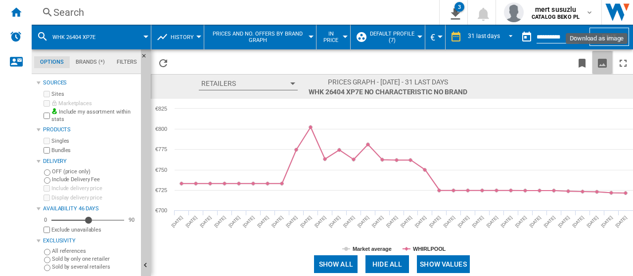
click at [603, 59] on ng-md-icon "Download as image" at bounding box center [602, 63] width 12 height 12
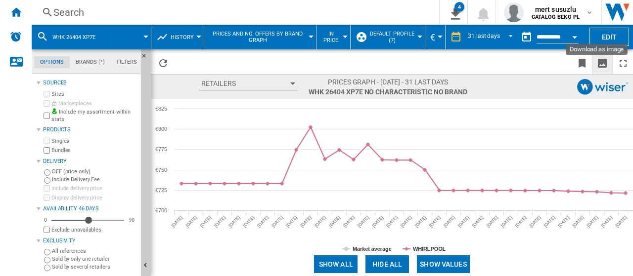
click at [607, 63] on ng-md-icon "Download as image" at bounding box center [602, 63] width 12 height 12
click at [601, 40] on button "Edit" at bounding box center [610, 37] width 40 height 18
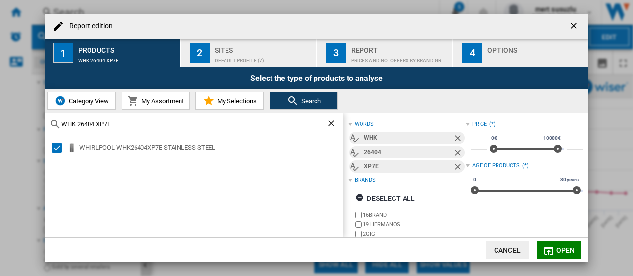
click at [331, 124] on ng-md-icon "Clear search" at bounding box center [332, 125] width 12 height 12
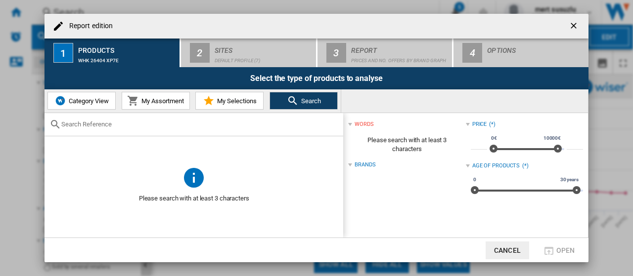
click at [218, 123] on input "Report edition ..." at bounding box center [199, 124] width 277 height 7
paste input "WHK 26404 XP5E"
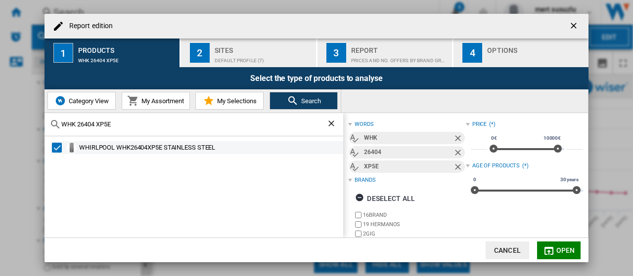
type input "WHK 26404 XP5E"
click at [60, 148] on div "Select" at bounding box center [57, 148] width 10 height 10
click at [59, 149] on div "Select" at bounding box center [57, 148] width 10 height 10
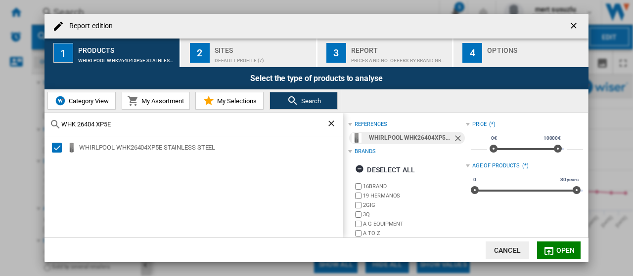
click at [569, 252] on span "Open" at bounding box center [565, 251] width 19 height 8
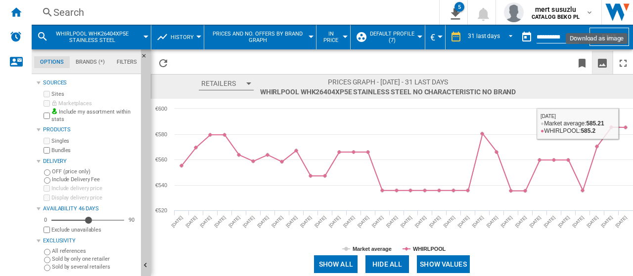
click at [605, 66] on ng-md-icon "Download as image" at bounding box center [602, 63] width 12 height 12
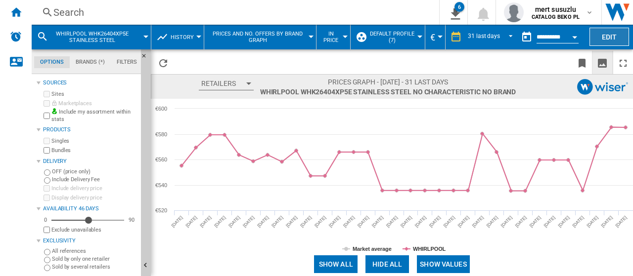
click at [608, 34] on button "Edit" at bounding box center [610, 37] width 40 height 18
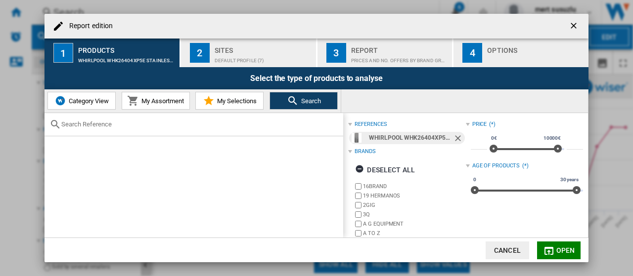
click at [104, 124] on input "Report edition ..." at bounding box center [199, 124] width 277 height 7
paste input "WHK 25404 XP8E"
type input "WHK 25404 XP8E"
click at [556, 249] on button "Open" at bounding box center [559, 251] width 44 height 18
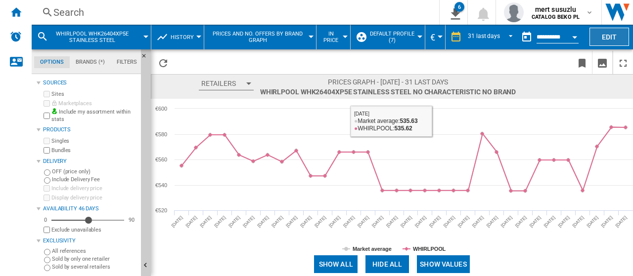
click at [612, 37] on button "Edit" at bounding box center [610, 37] width 40 height 18
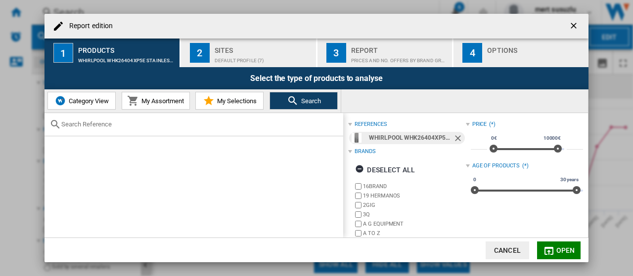
click at [299, 98] on span "Search" at bounding box center [310, 100] width 22 height 7
click at [175, 121] on input "Report edition ..." at bounding box center [199, 124] width 277 height 7
paste input "WHK 25404 XP8E"
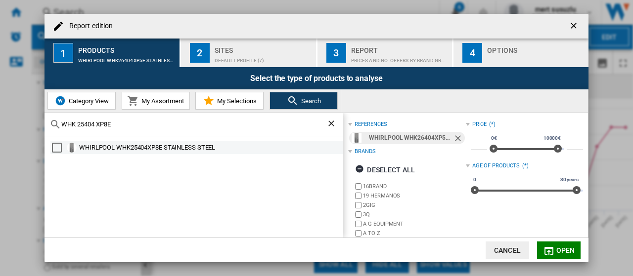
type input "WHK 25404 XP8E"
click at [60, 146] on div "Select" at bounding box center [57, 148] width 10 height 10
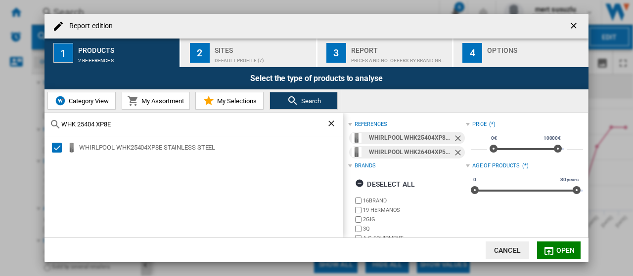
click at [456, 151] on ng-md-icon "Remove" at bounding box center [459, 154] width 12 height 12
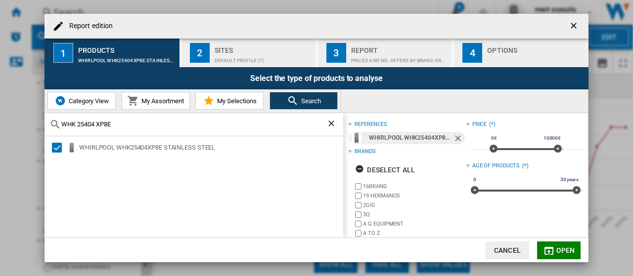
click at [561, 249] on span "Open" at bounding box center [565, 251] width 19 height 8
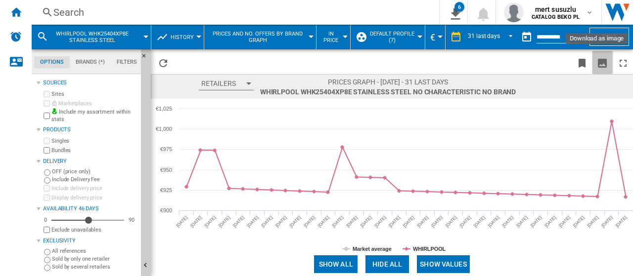
click at [603, 61] on ng-md-icon "Download as image" at bounding box center [602, 63] width 12 height 12
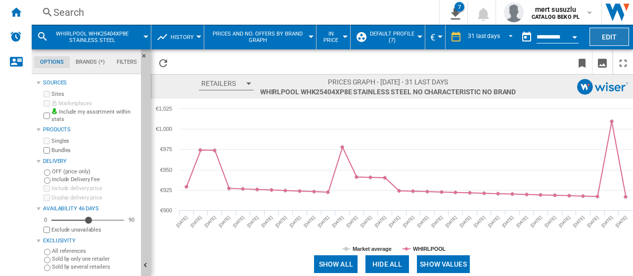
click at [606, 38] on button "Edit" at bounding box center [610, 37] width 40 height 18
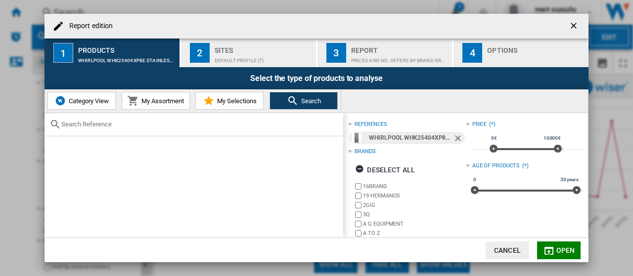
click at [97, 121] on input "Report edition ..." at bounding box center [199, 124] width 277 height 7
paste input "WHK 26363 XP6E"
type input "WHK 26363 XP6E"
click at [455, 137] on ng-md-icon "Remove" at bounding box center [459, 140] width 12 height 12
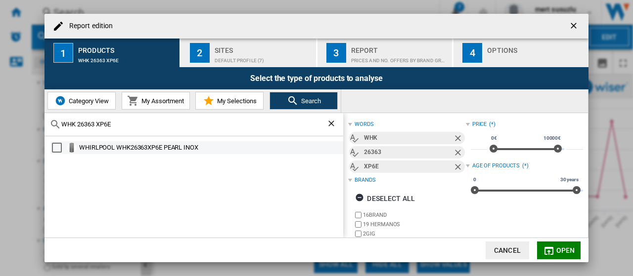
click at [60, 145] on div "Select" at bounding box center [57, 148] width 10 height 10
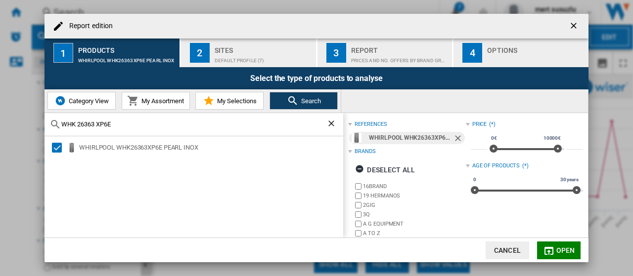
click at [562, 250] on span "Open" at bounding box center [565, 251] width 19 height 8
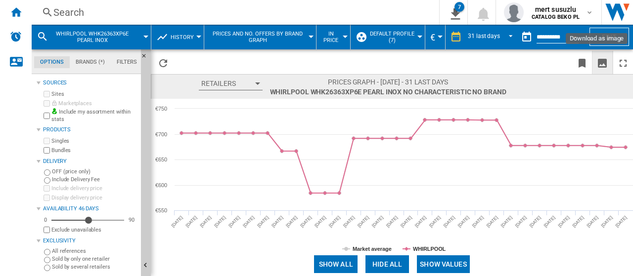
click at [601, 59] on ng-md-icon "Download as image" at bounding box center [602, 63] width 12 height 12
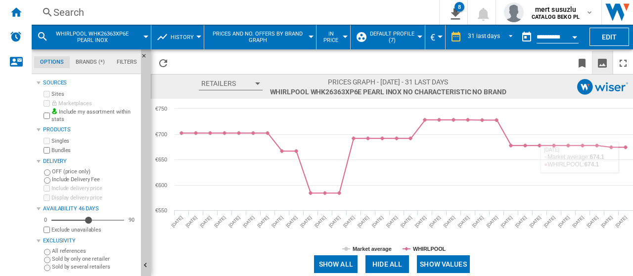
click at [562, 259] on span at bounding box center [553, 265] width 159 height 24
click at [603, 58] on ng-md-icon "Download as image" at bounding box center [602, 63] width 12 height 12
click at [579, 63] on ng-md-icon "Bookmark this report" at bounding box center [582, 63] width 12 height 12
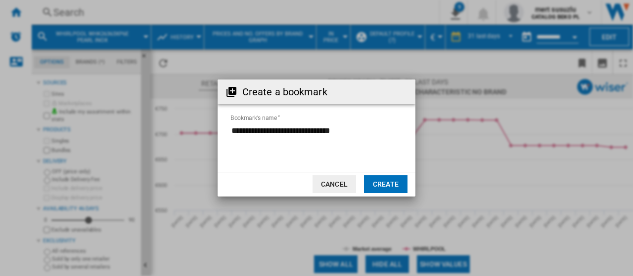
click at [385, 184] on button "Create" at bounding box center [386, 185] width 44 height 18
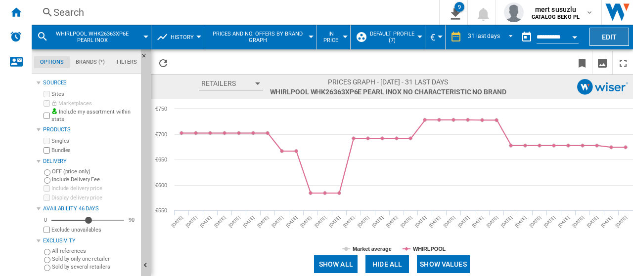
click at [603, 36] on button "Edit" at bounding box center [610, 37] width 40 height 18
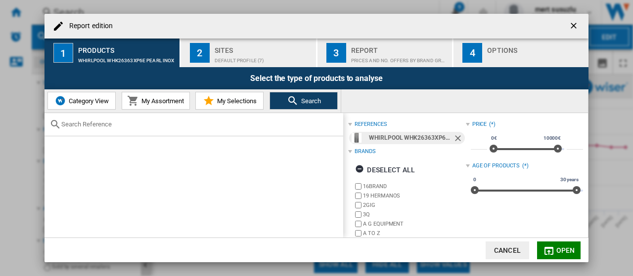
click at [126, 121] on input "Report edition ..." at bounding box center [199, 124] width 277 height 7
click at [160, 122] on input "Report edition ..." at bounding box center [199, 124] width 277 height 7
paste input "WHFF 6403 W4E"
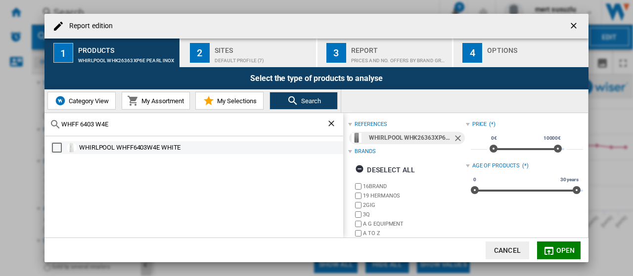
type input "WHFF 6403 W4E"
click at [56, 146] on div "Select" at bounding box center [57, 148] width 10 height 10
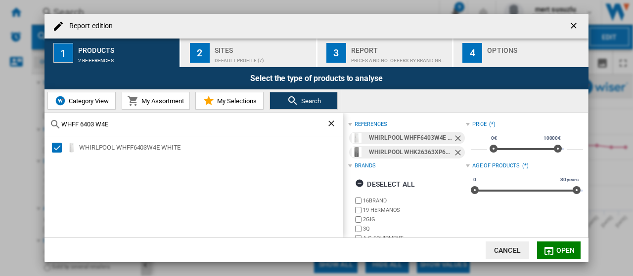
click at [455, 151] on ng-md-icon "Remove" at bounding box center [459, 154] width 12 height 12
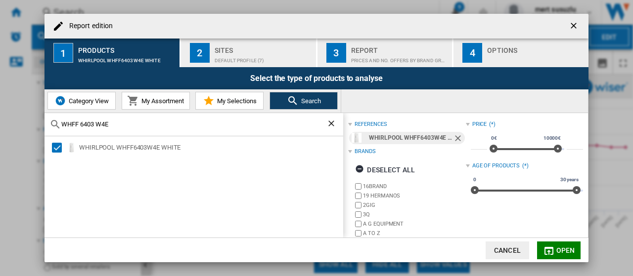
click at [562, 252] on span "Open" at bounding box center [565, 251] width 19 height 8
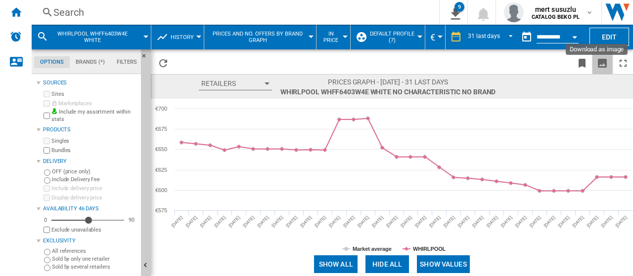
click at [604, 59] on ng-md-icon "Download as image" at bounding box center [602, 63] width 12 height 12
